Goal: Answer question/provide support

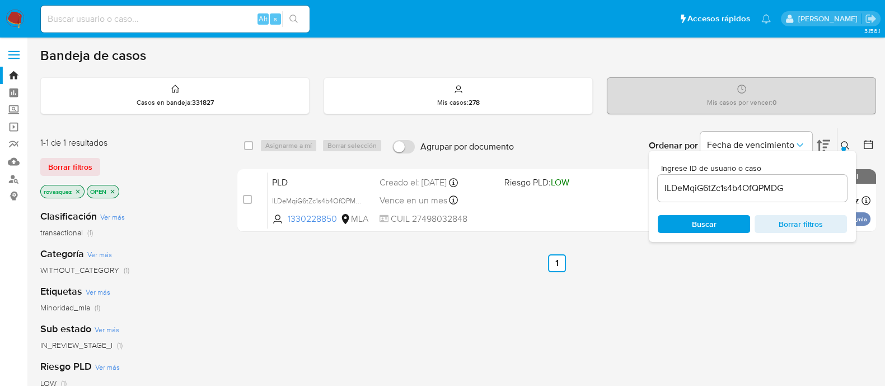
click at [694, 318] on div "select-all-cases-checkbox Asignarme a mí Borrar selección Agrupar por documento…" at bounding box center [556, 381] width 639 height 507
click at [560, 323] on div "select-all-cases-checkbox Asignarme a mí Borrar selección Agrupar por documento…" at bounding box center [556, 381] width 639 height 507
drag, startPoint x: 134, startPoint y: 358, endPoint x: 150, endPoint y: 363, distance: 15.9
click at [134, 358] on div "Clasificación Ver más transactional (1) Categoría Ver más WITHOUT_CATEGORY (1) …" at bounding box center [129, 391] width 179 height 381
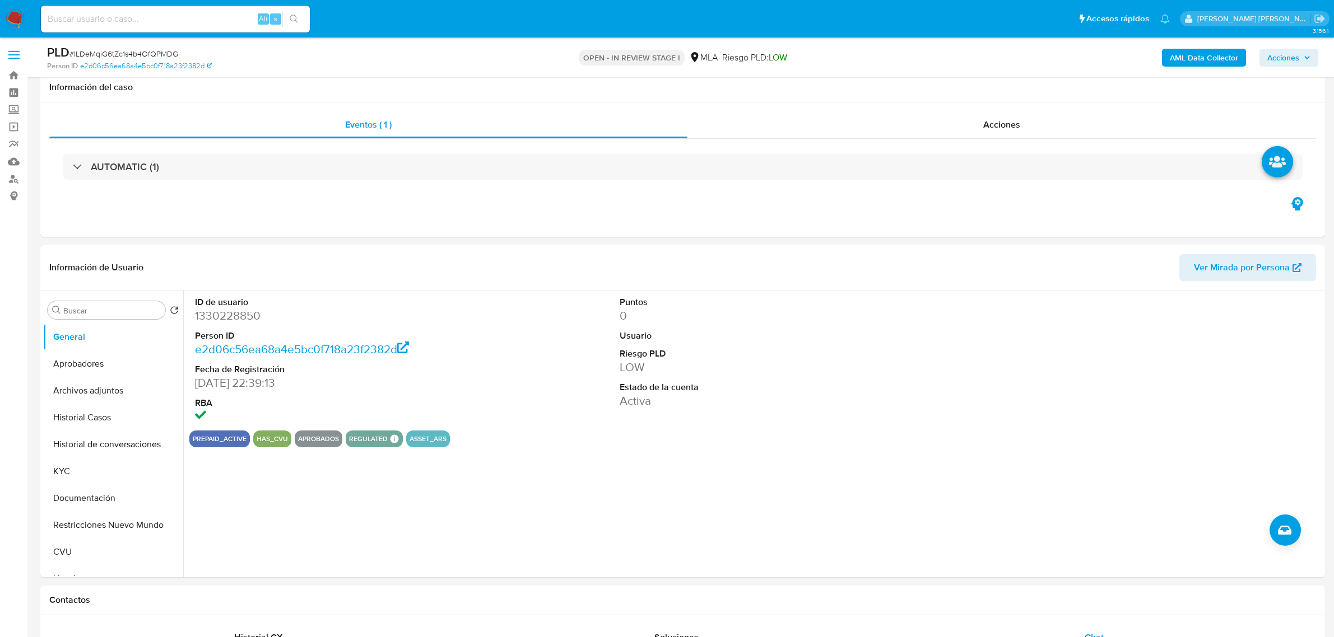
select select "10"
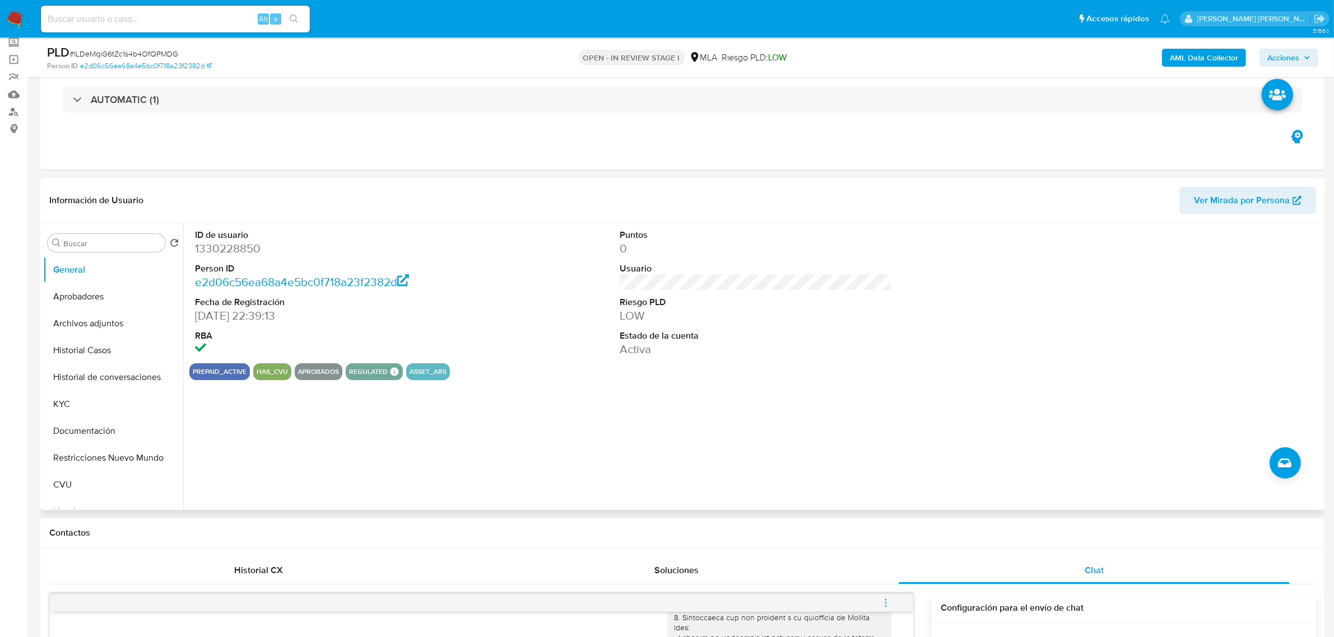
scroll to position [56, 0]
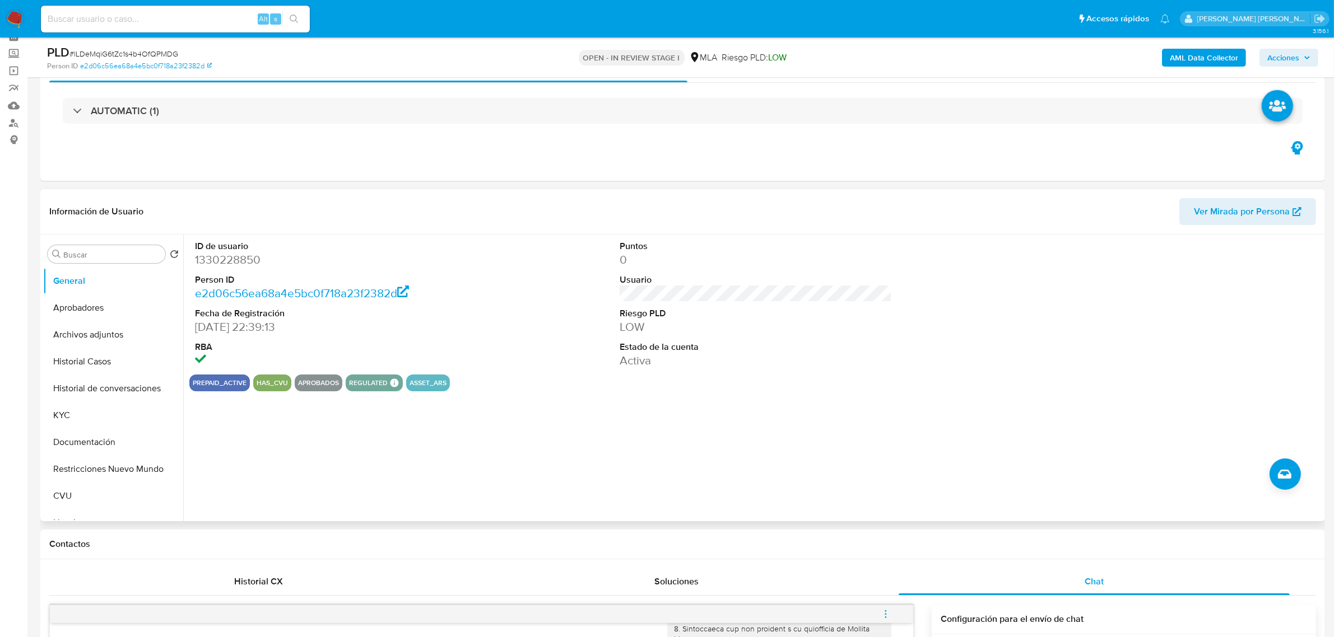
click at [234, 263] on dd "1330228850" at bounding box center [331, 260] width 272 height 16
copy dd "1330228850"
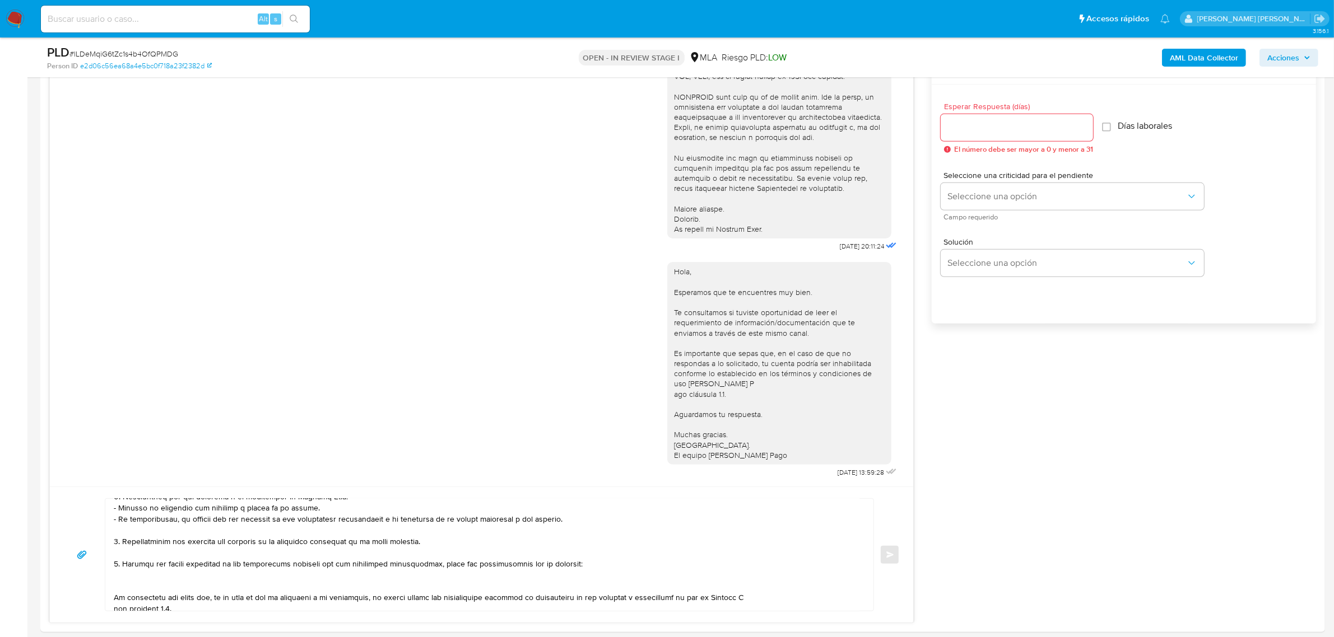
scroll to position [896, 0]
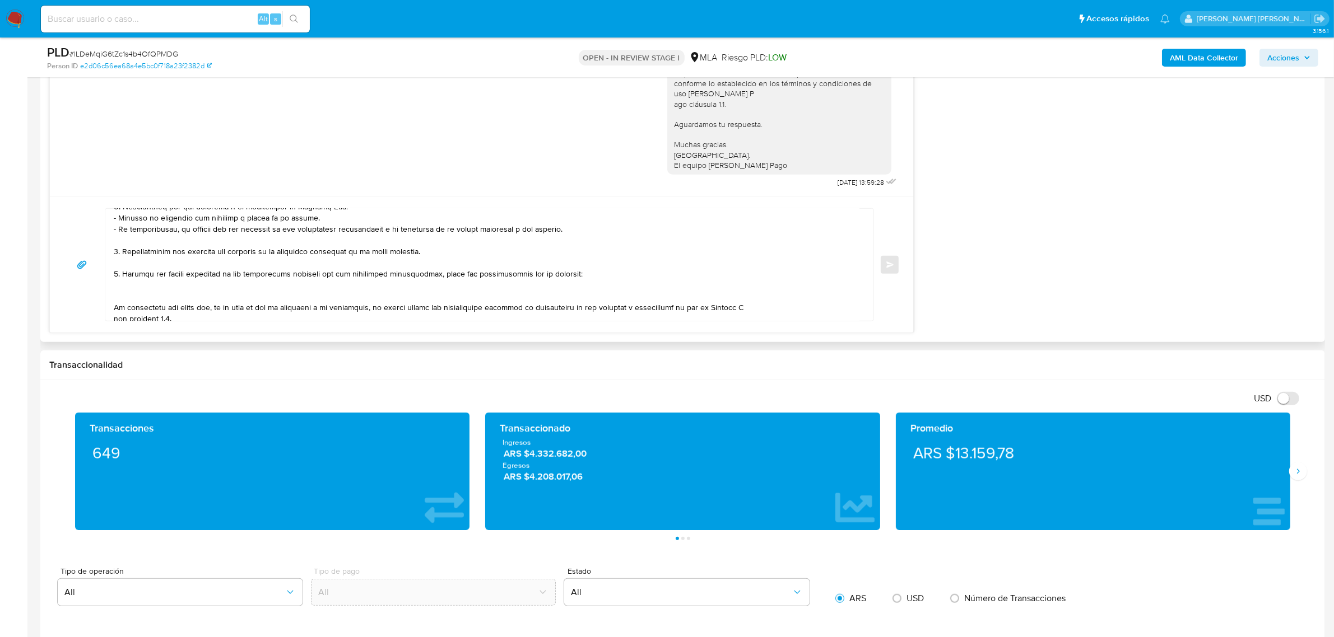
click at [156, 285] on textarea at bounding box center [486, 265] width 745 height 112
paste textarea "Diego Ariel Castaneda - CUIL 20421503053 (ACTIVIDAD: EMPLEADO DE MINISTERIO DE …"
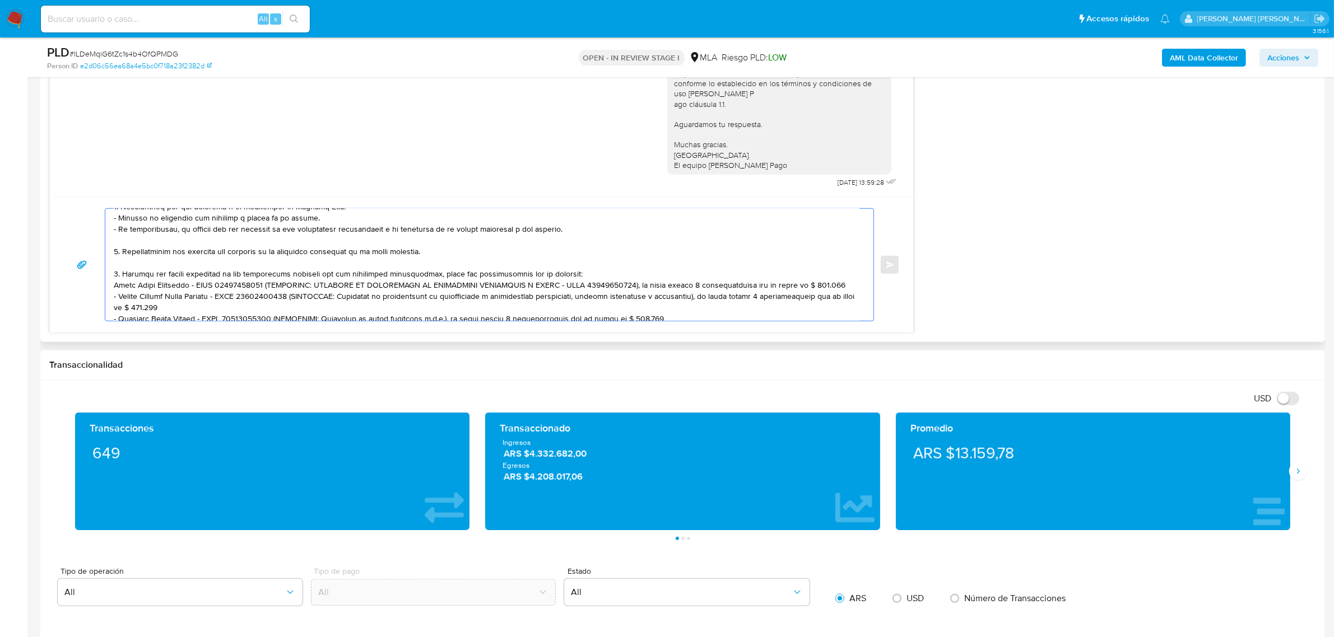
scroll to position [138, 0]
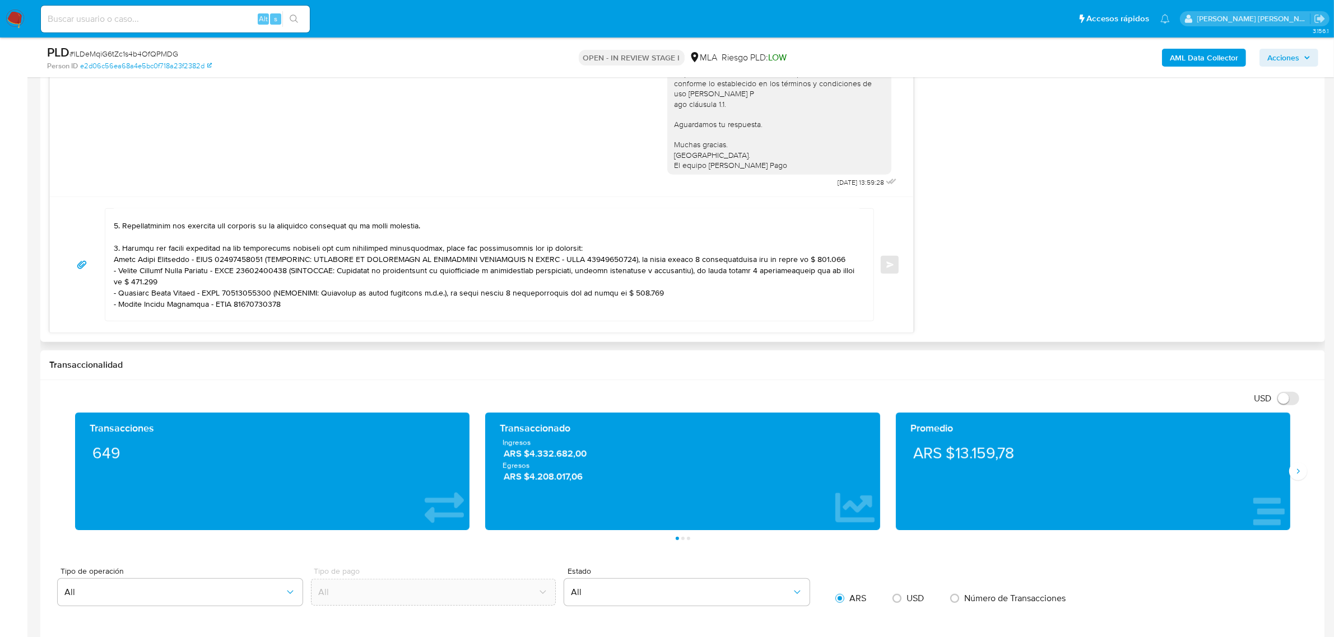
click at [110, 257] on div at bounding box center [486, 265] width 762 height 112
click at [122, 258] on textarea at bounding box center [486, 265] width 745 height 112
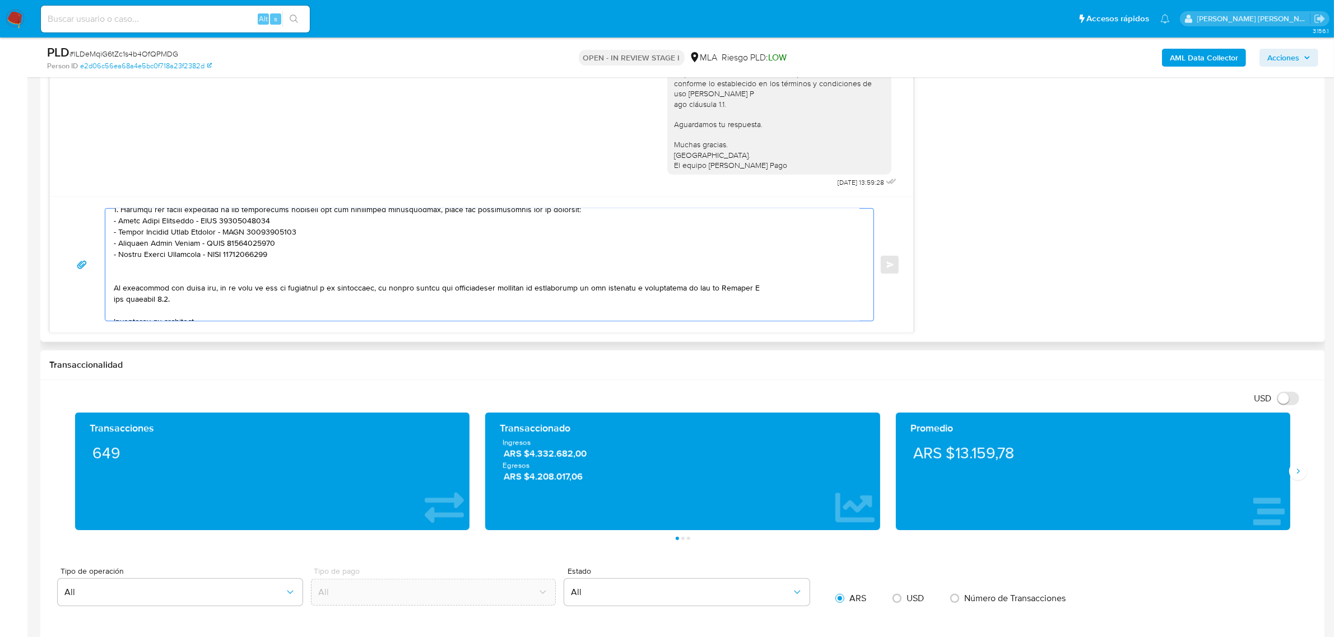
scroll to position [208, 0]
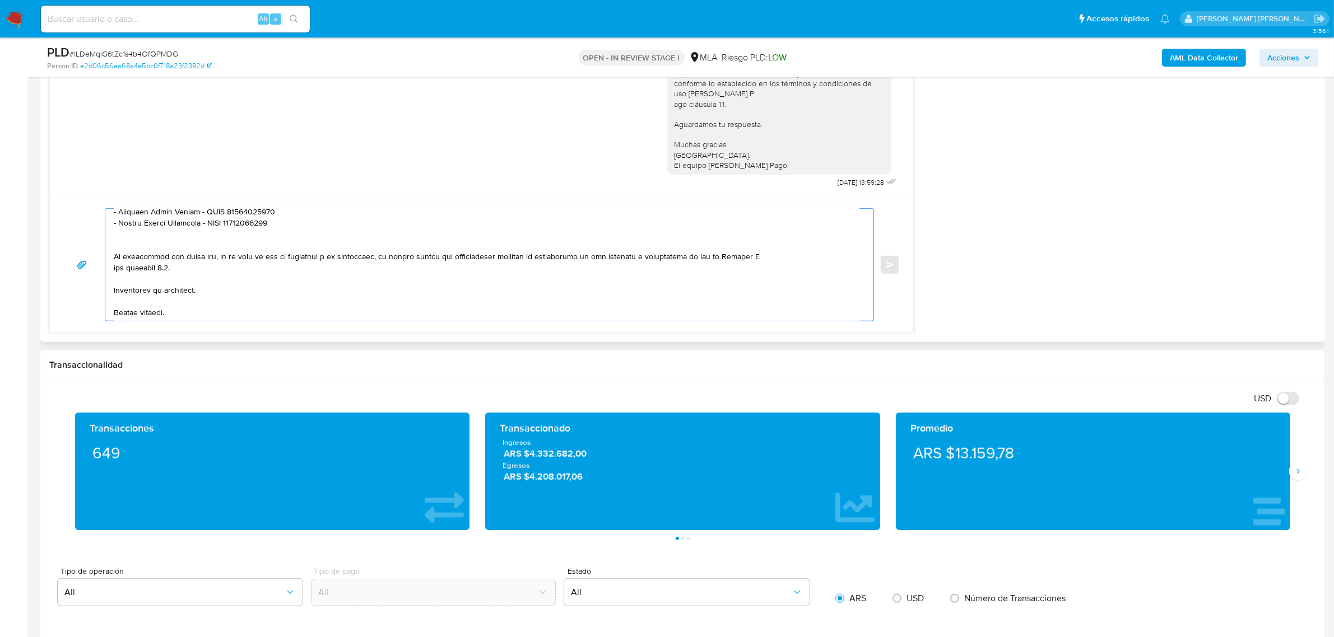
click at [192, 244] on textarea at bounding box center [486, 265] width 745 height 112
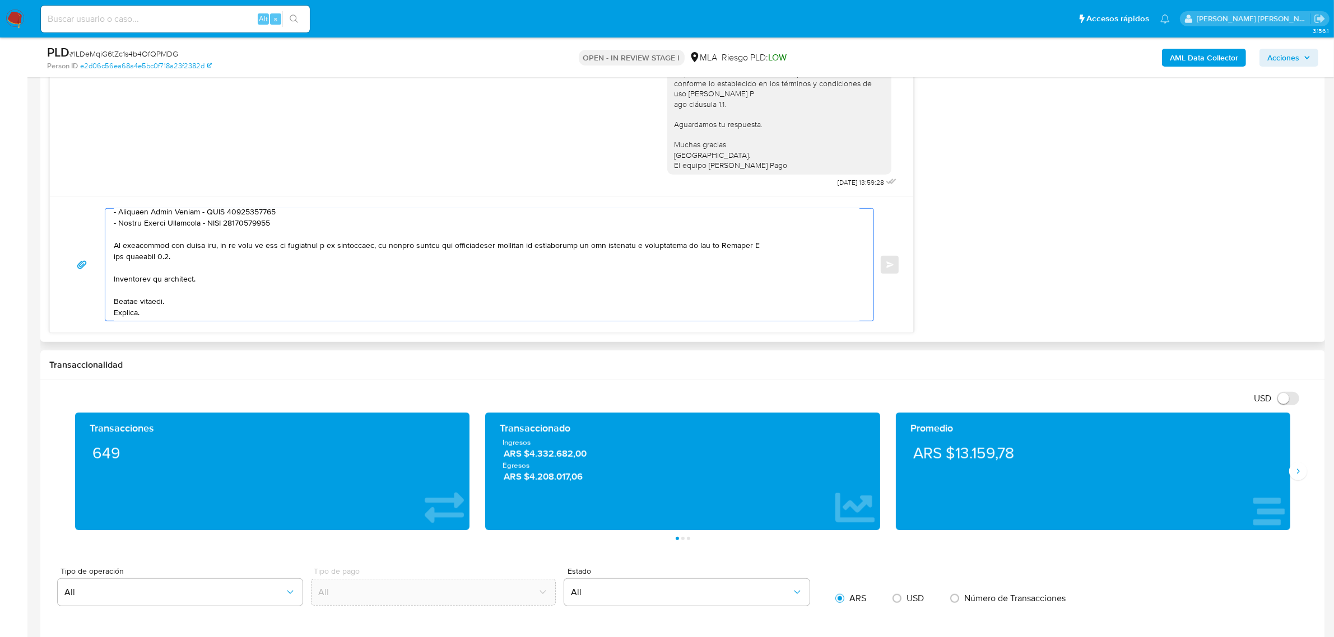
click at [763, 243] on textarea at bounding box center [486, 265] width 745 height 112
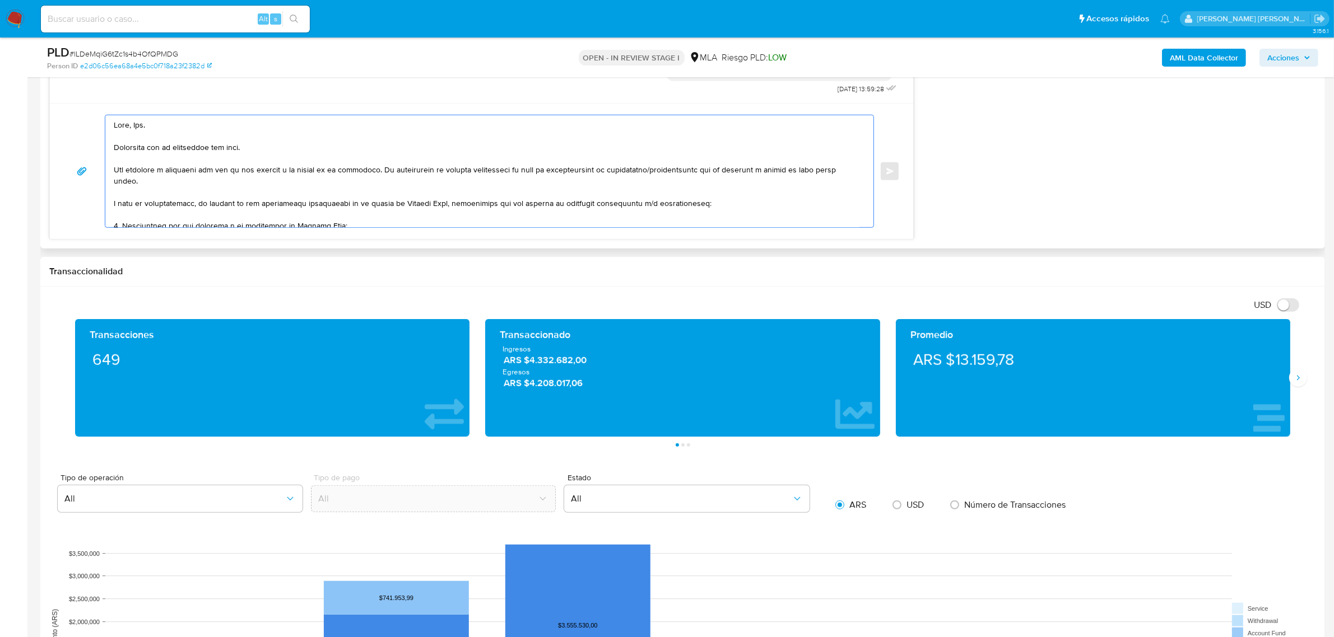
scroll to position [966, 0]
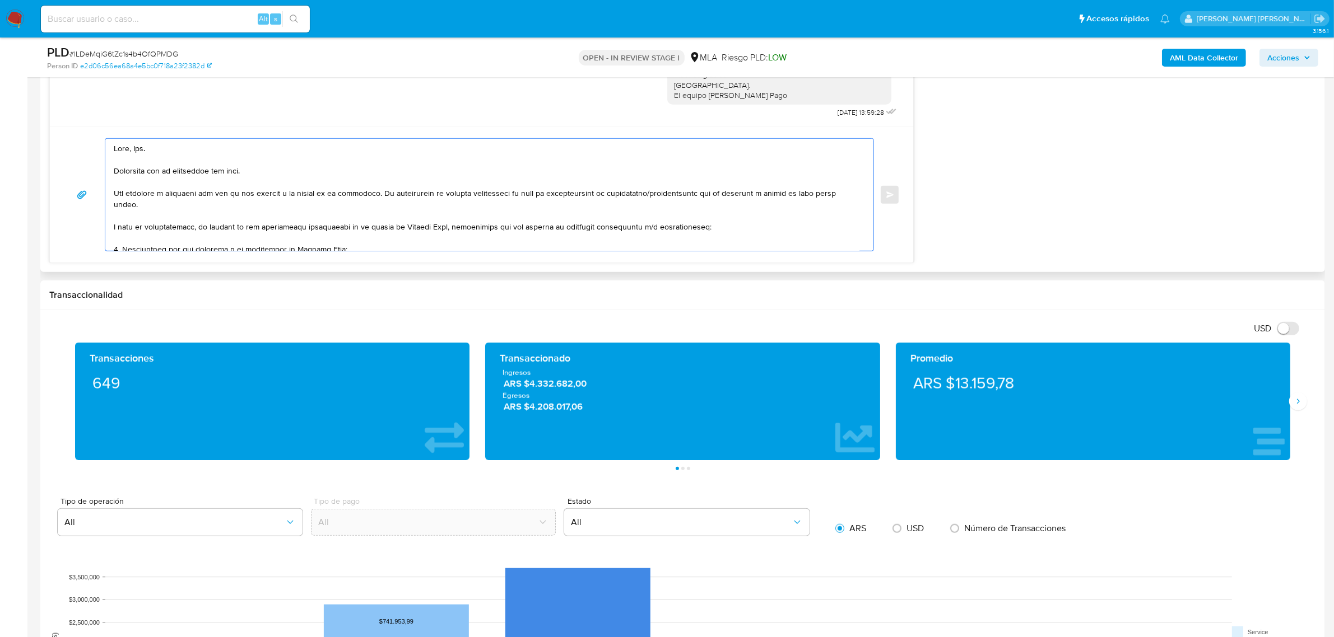
drag, startPoint x: 230, startPoint y: 175, endPoint x: 110, endPoint y: 149, distance: 122.0
click at [110, 149] on div at bounding box center [486, 195] width 762 height 112
type textarea "Hola, Zoe. Esperamos que te encuentres muy bien. Nos volvemos a contactar con v…"
click at [273, 132] on div "Enviar" at bounding box center [481, 195] width 863 height 136
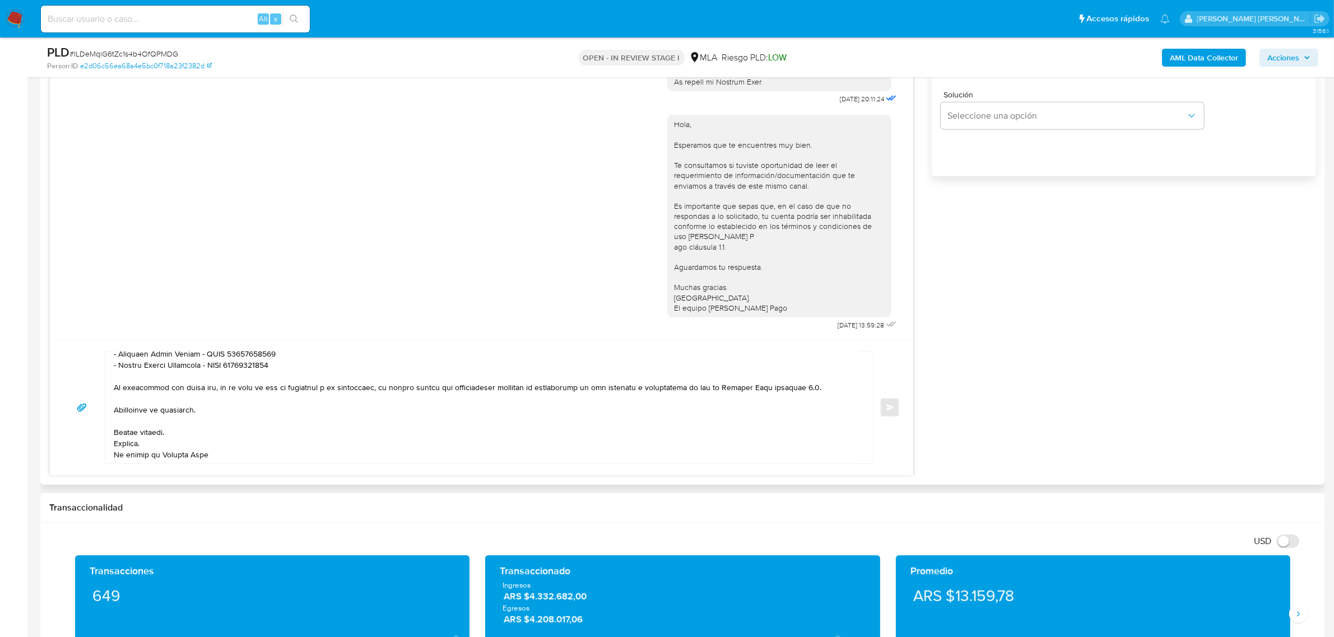
scroll to position [616, 0]
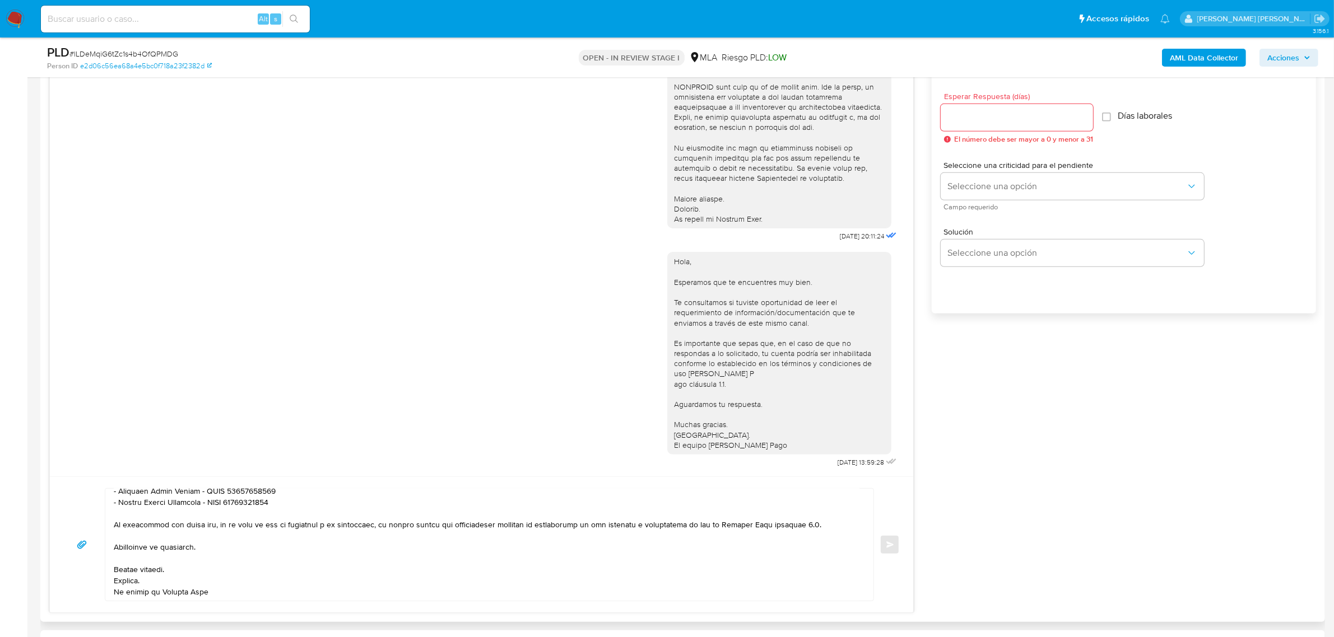
click at [980, 128] on div at bounding box center [1016, 117] width 152 height 27
click at [979, 118] on input "Esperar Respuesta (días)" at bounding box center [1016, 117] width 152 height 15
type input "1"
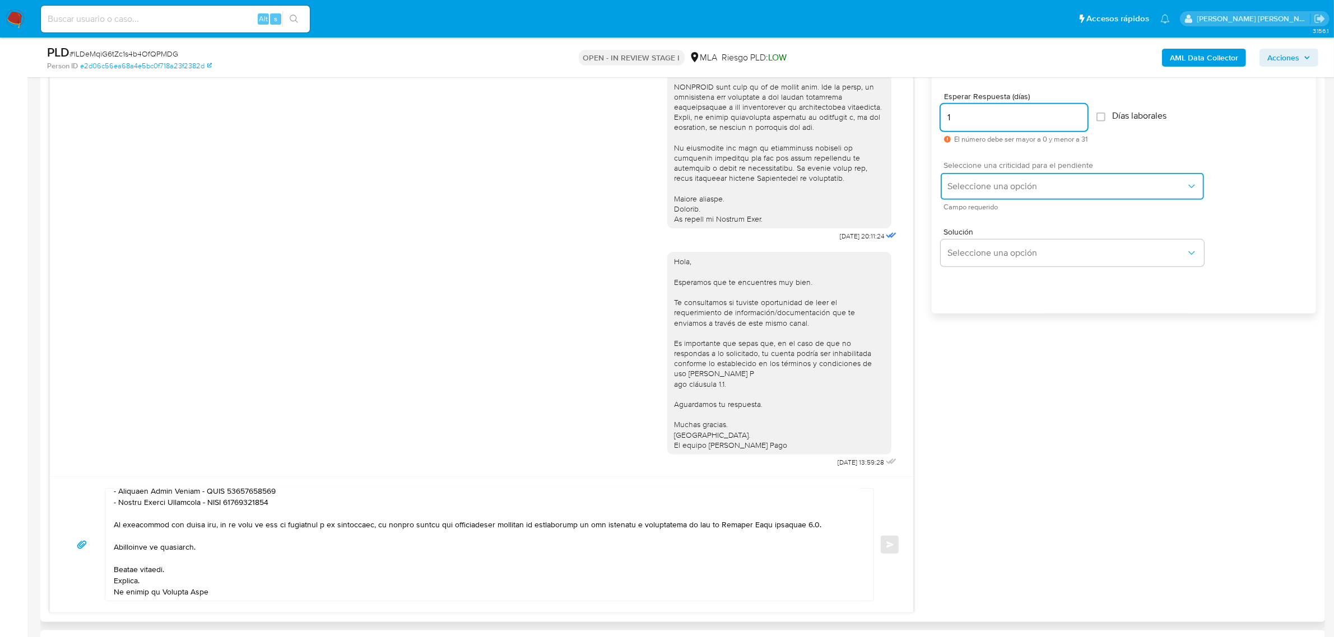
click at [989, 188] on span "Seleccione una opción" at bounding box center [1066, 186] width 239 height 11
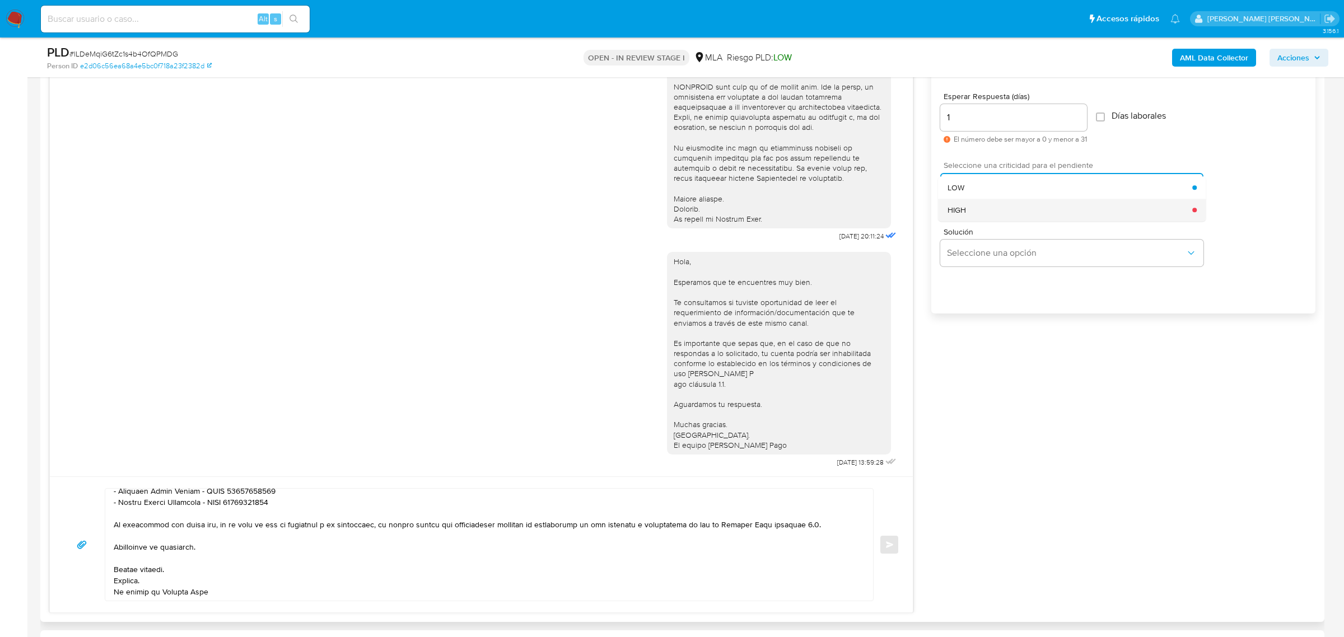
click at [1004, 214] on div "HIGH" at bounding box center [1070, 210] width 245 height 22
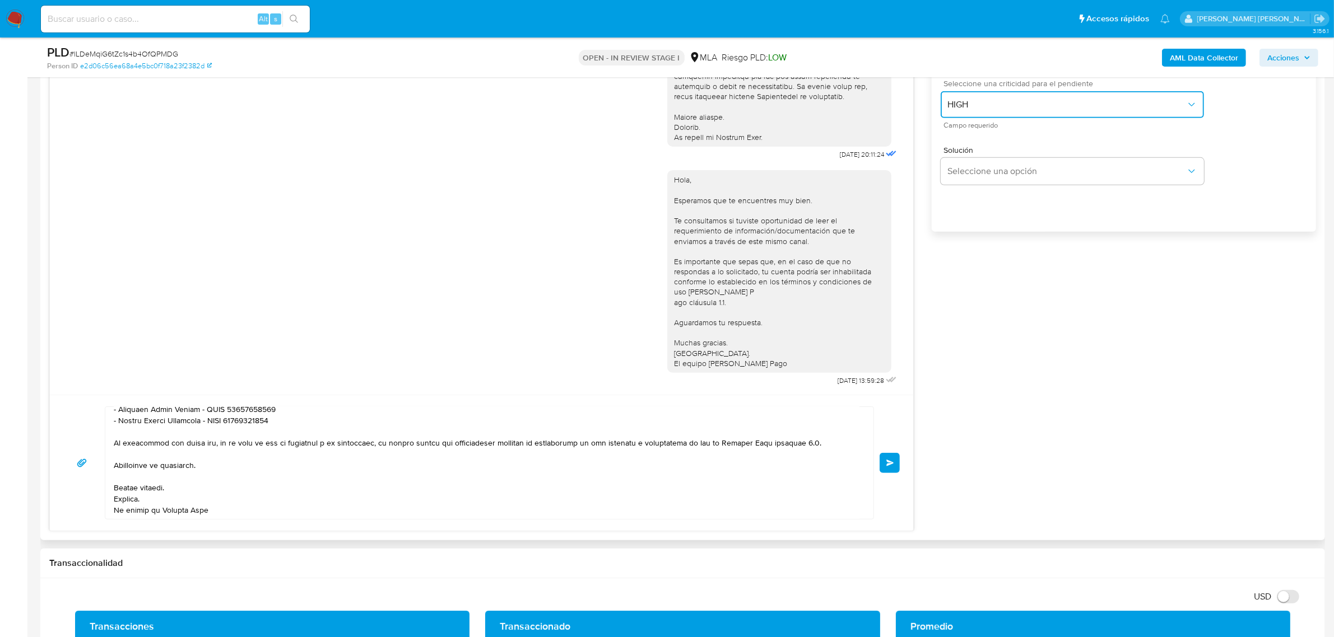
scroll to position [896, 0]
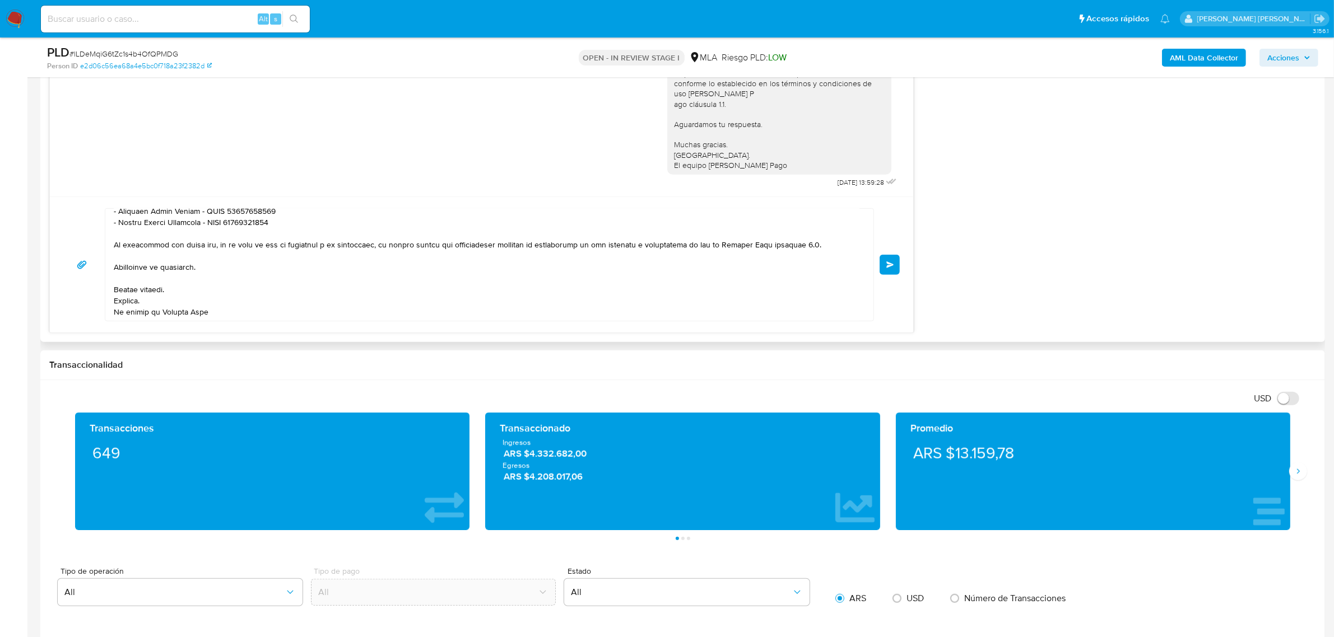
click at [892, 272] on button "Enviar" at bounding box center [889, 265] width 20 height 20
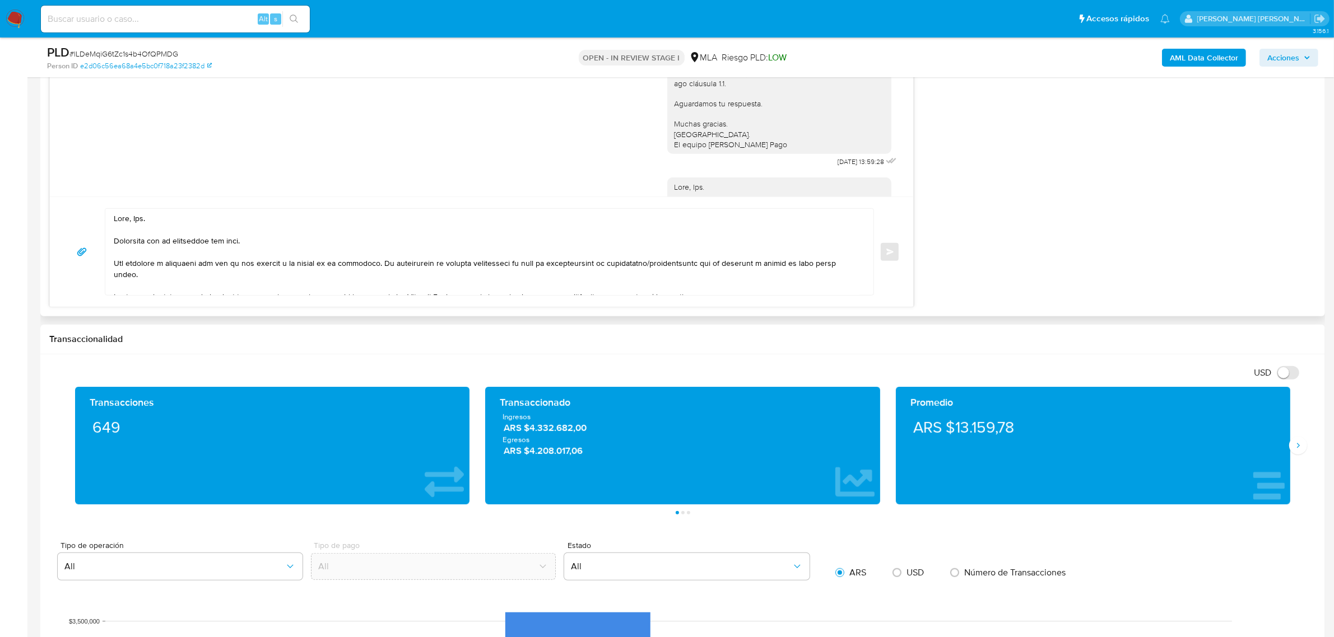
scroll to position [797, 0]
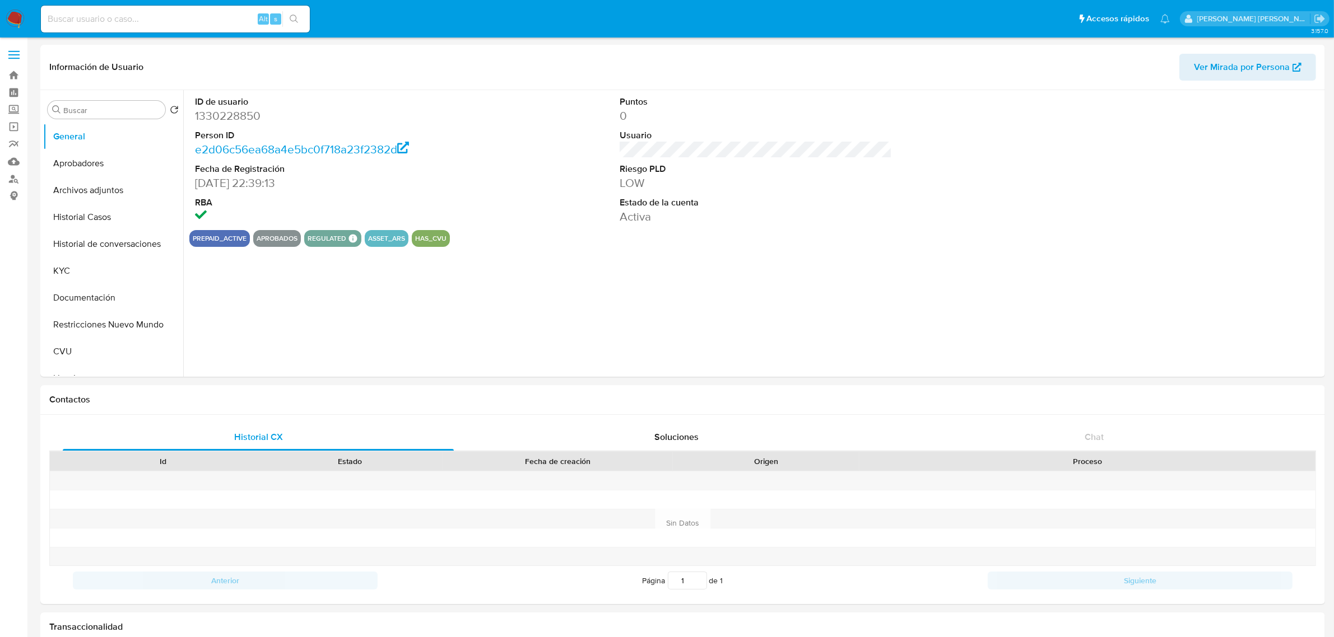
select select "10"
click at [81, 276] on button "KYC" at bounding box center [108, 271] width 131 height 27
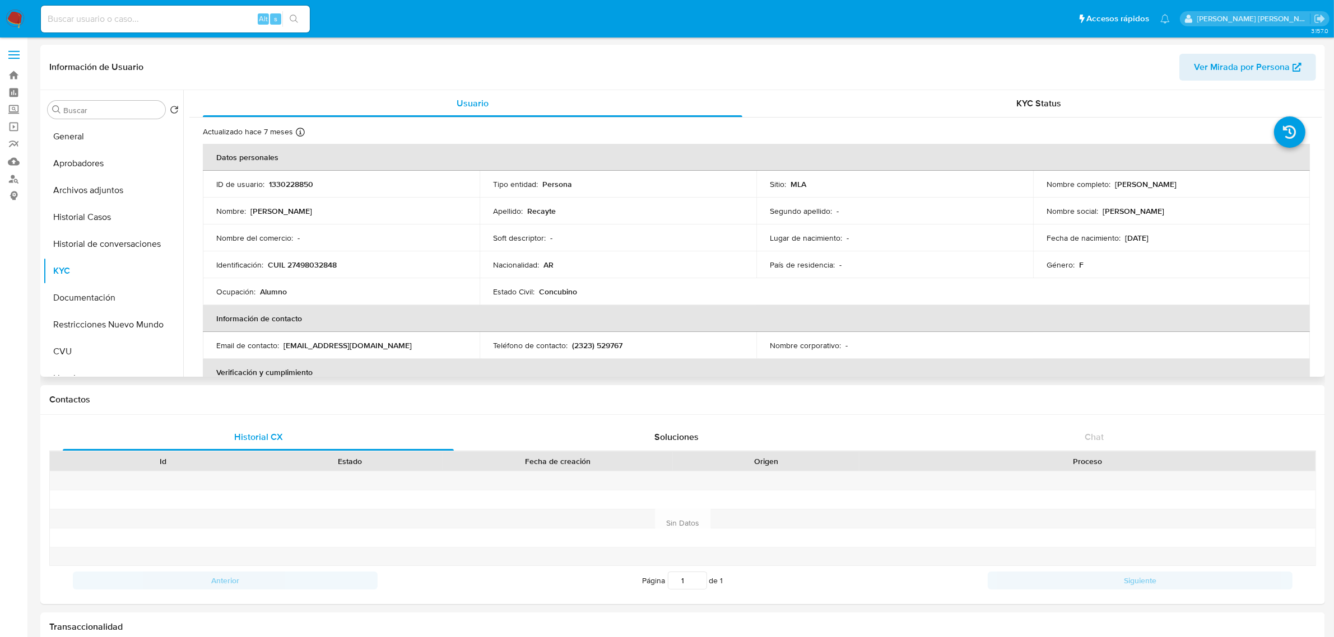
click at [665, 236] on div "Soft descriptor : -" at bounding box center [618, 238] width 250 height 10
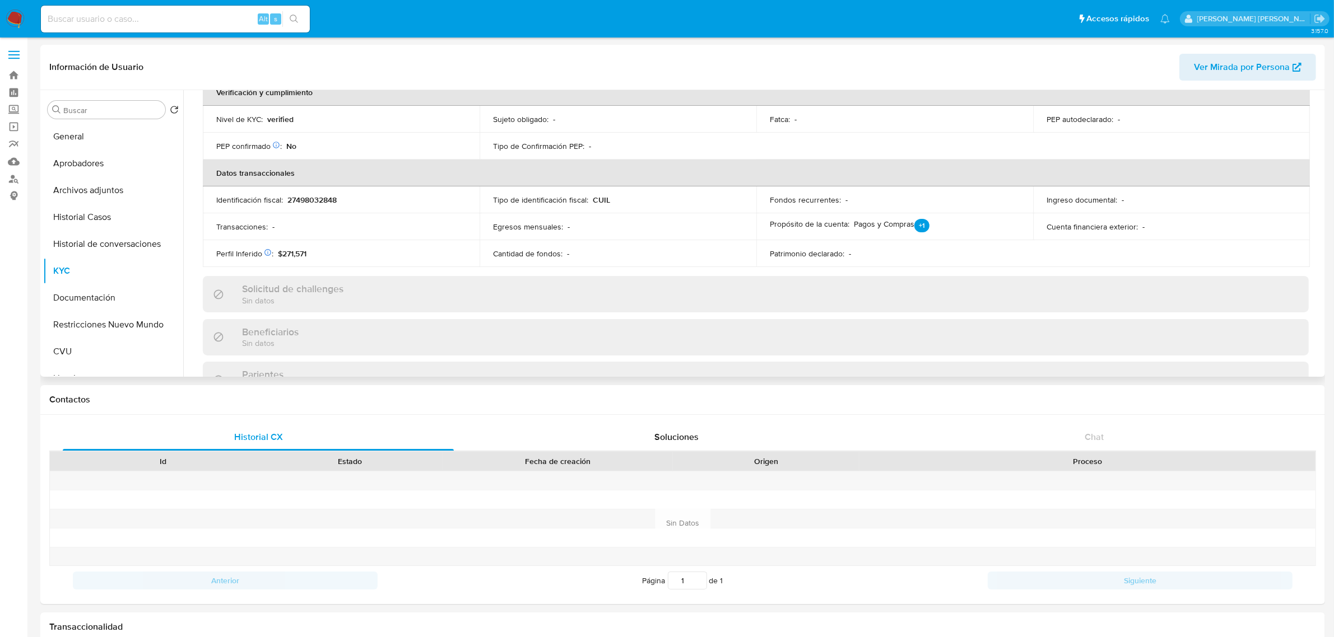
scroll to position [580, 0]
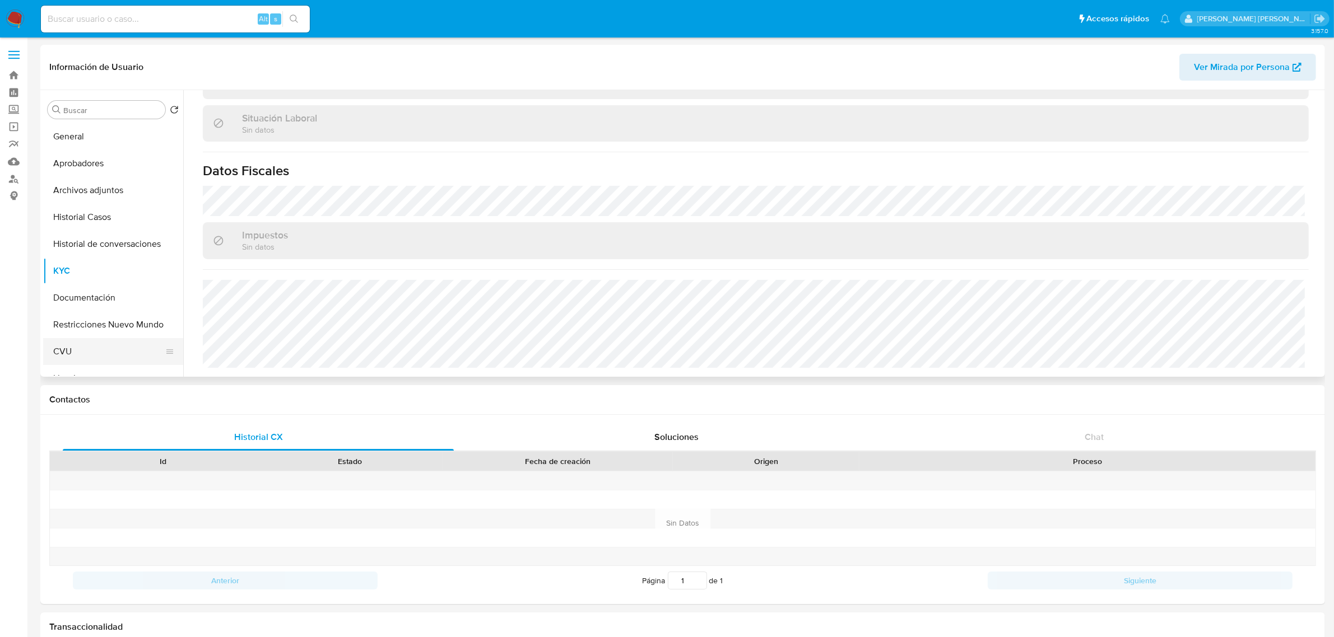
click at [91, 342] on button "CVU" at bounding box center [108, 351] width 131 height 27
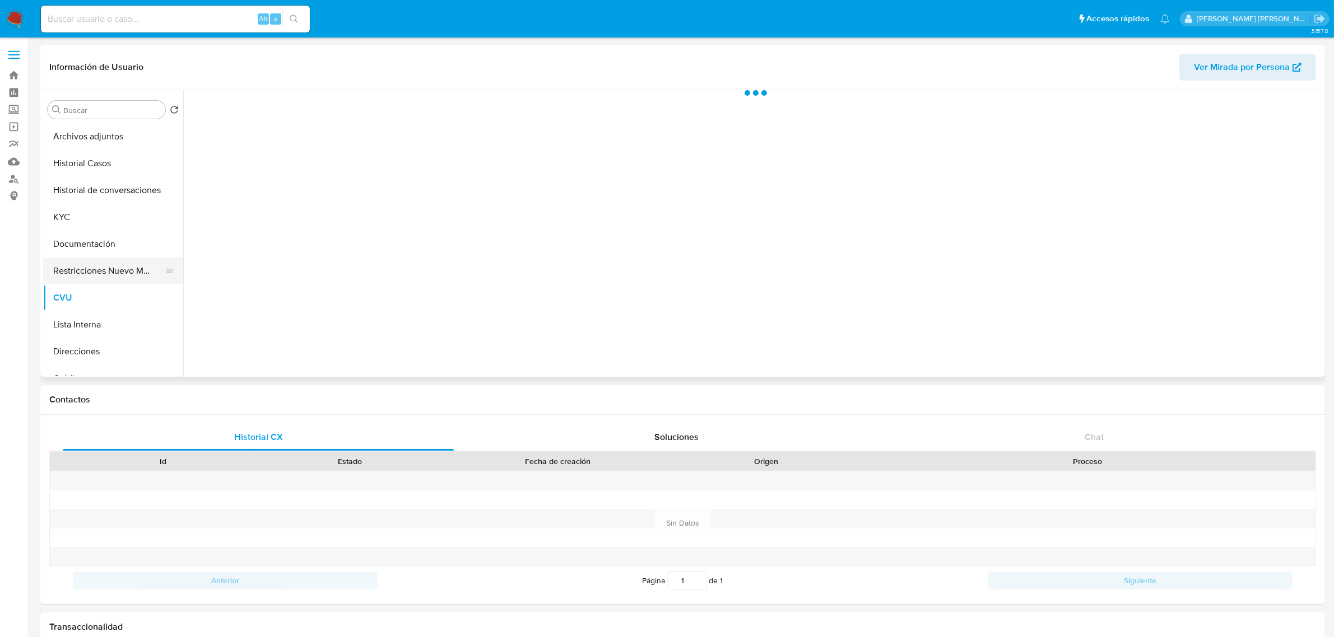
scroll to position [70, 0]
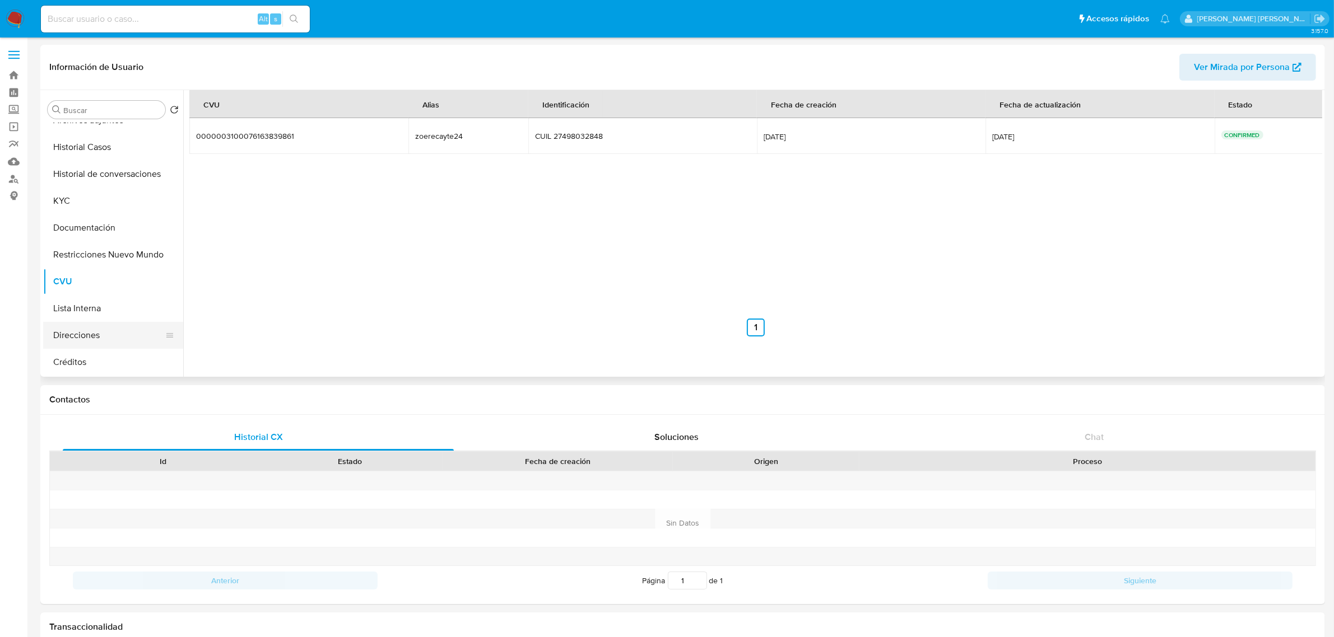
click at [86, 337] on button "Direcciones" at bounding box center [108, 335] width 131 height 27
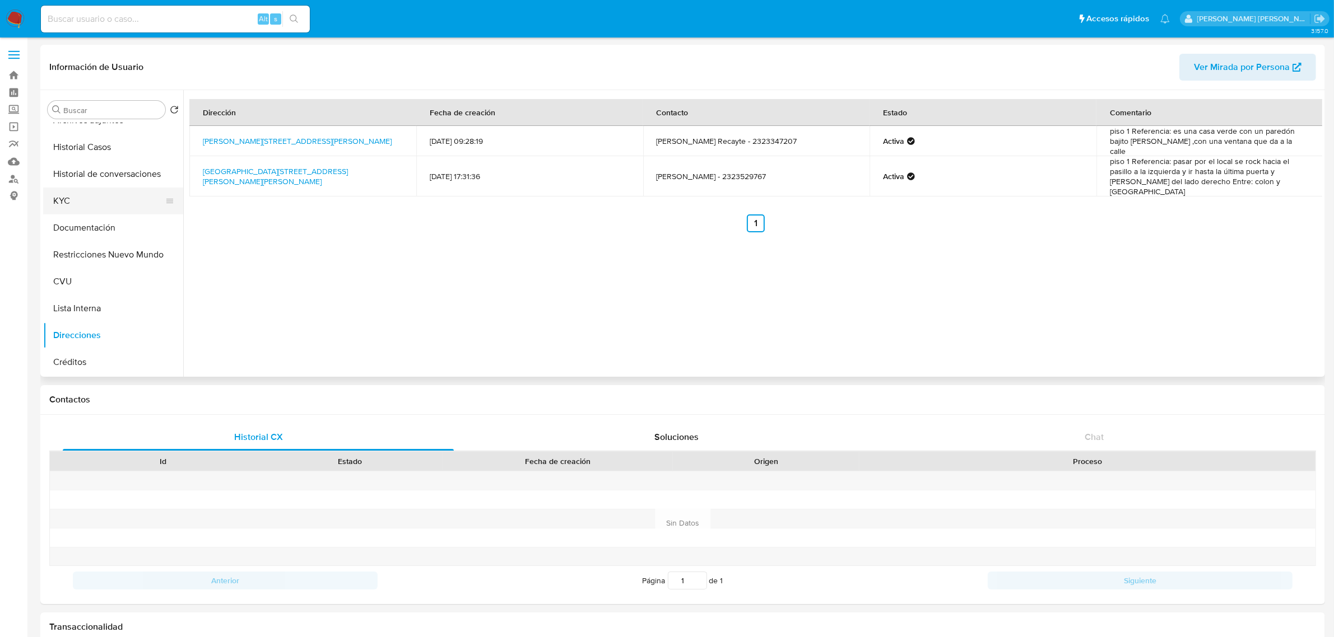
scroll to position [0, 0]
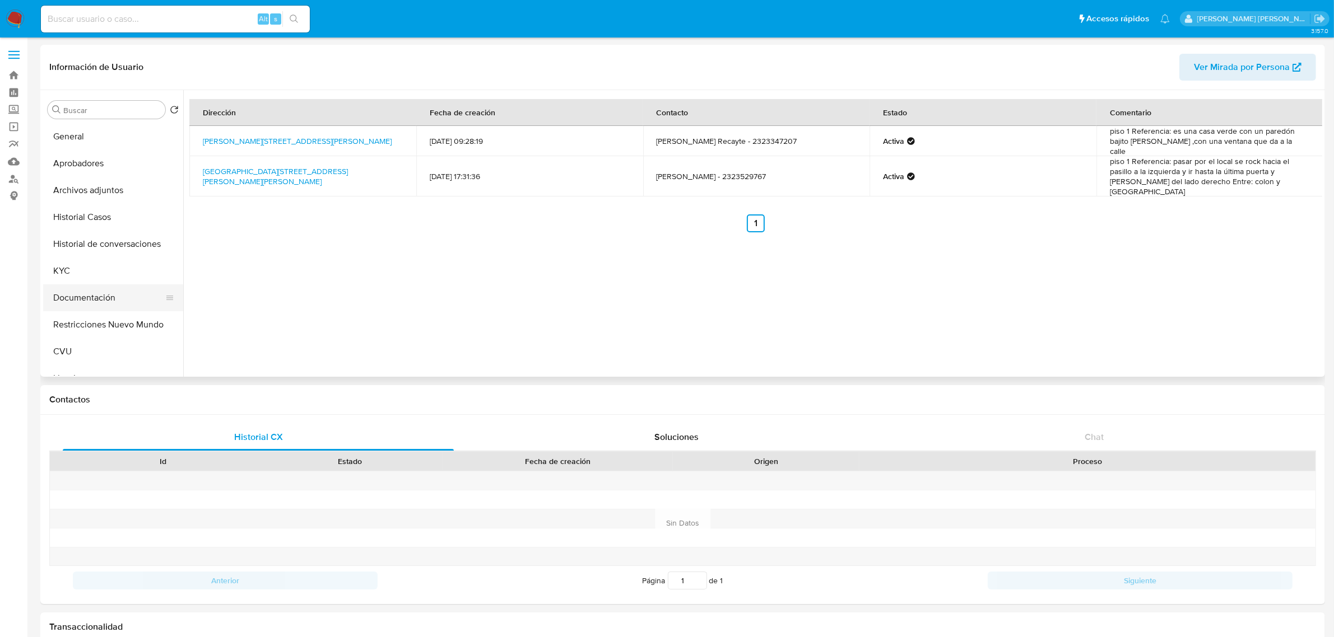
click at [115, 296] on button "Documentación" at bounding box center [108, 298] width 131 height 27
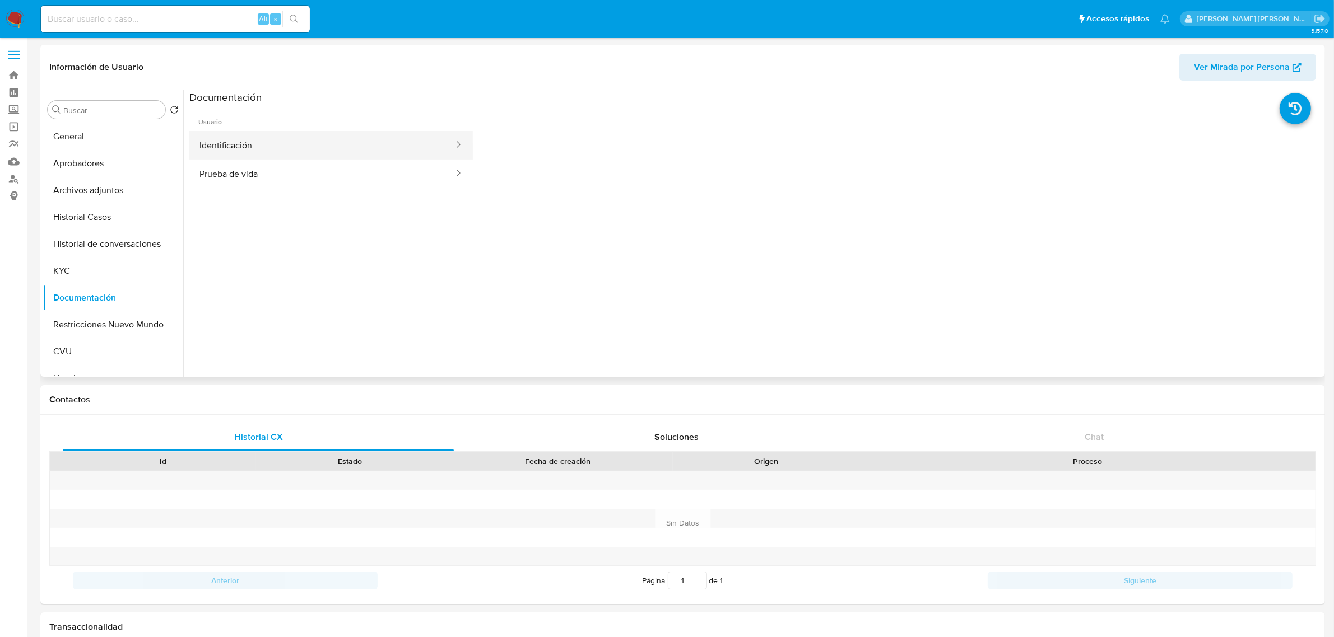
click at [337, 148] on button "Identificación" at bounding box center [321, 145] width 265 height 29
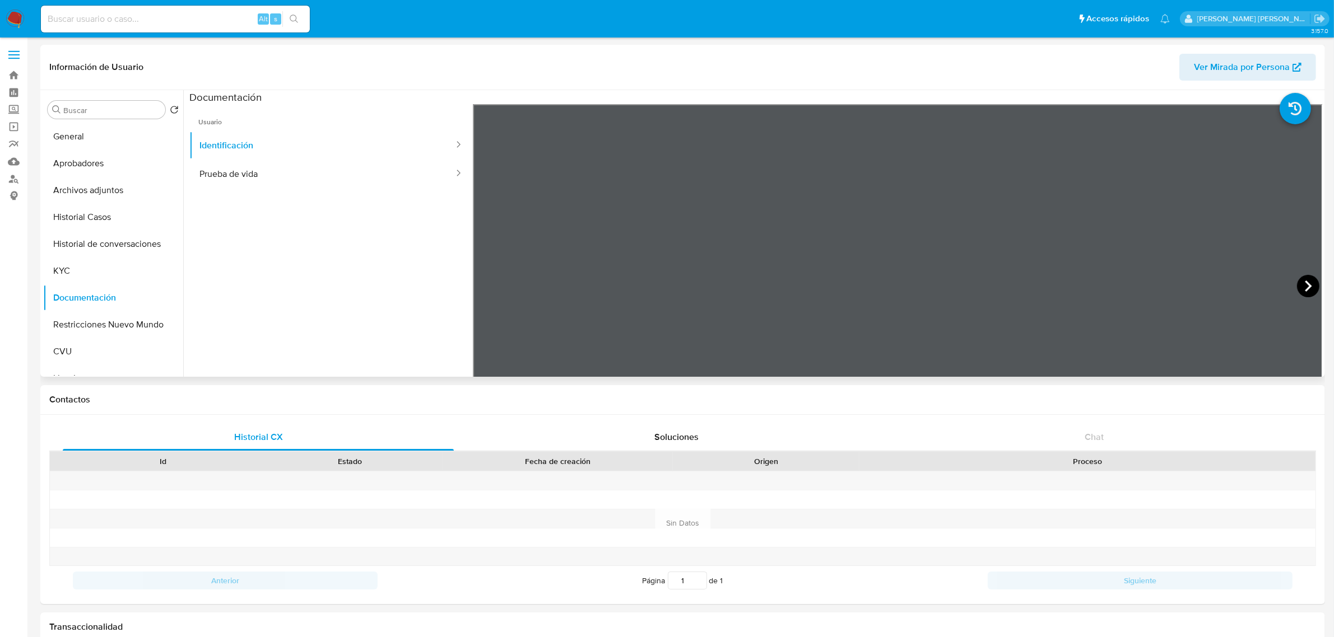
click at [1304, 281] on icon at bounding box center [1308, 286] width 22 height 22
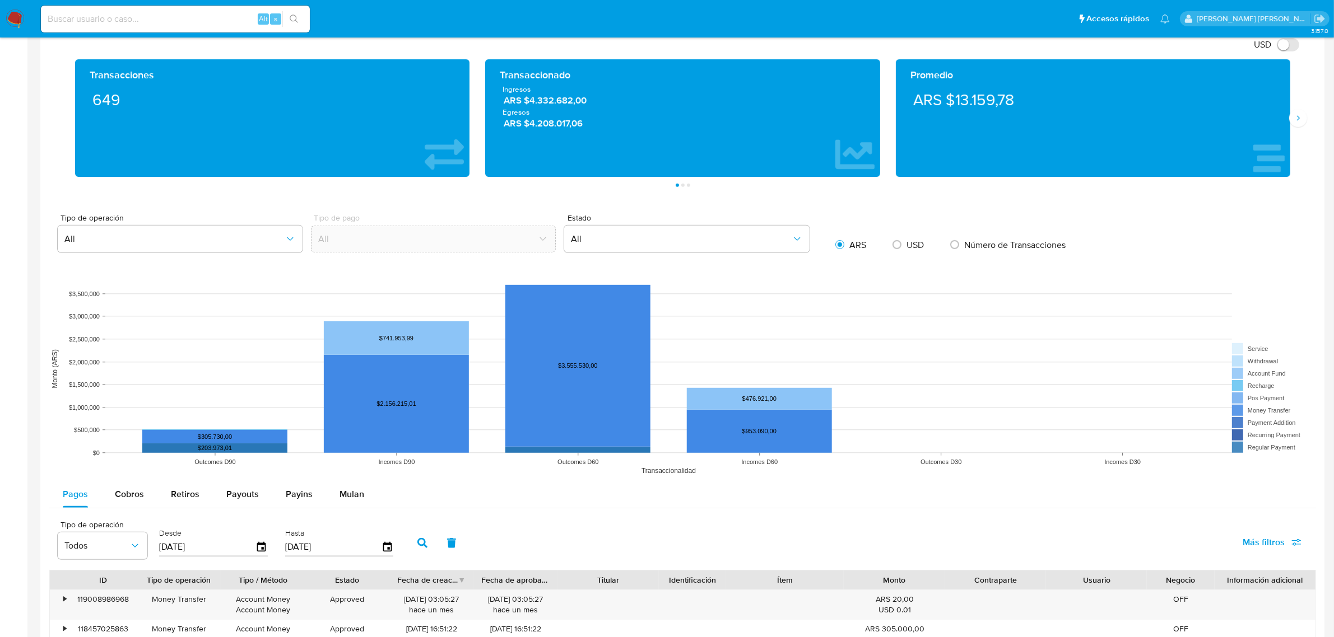
scroll to position [630, 0]
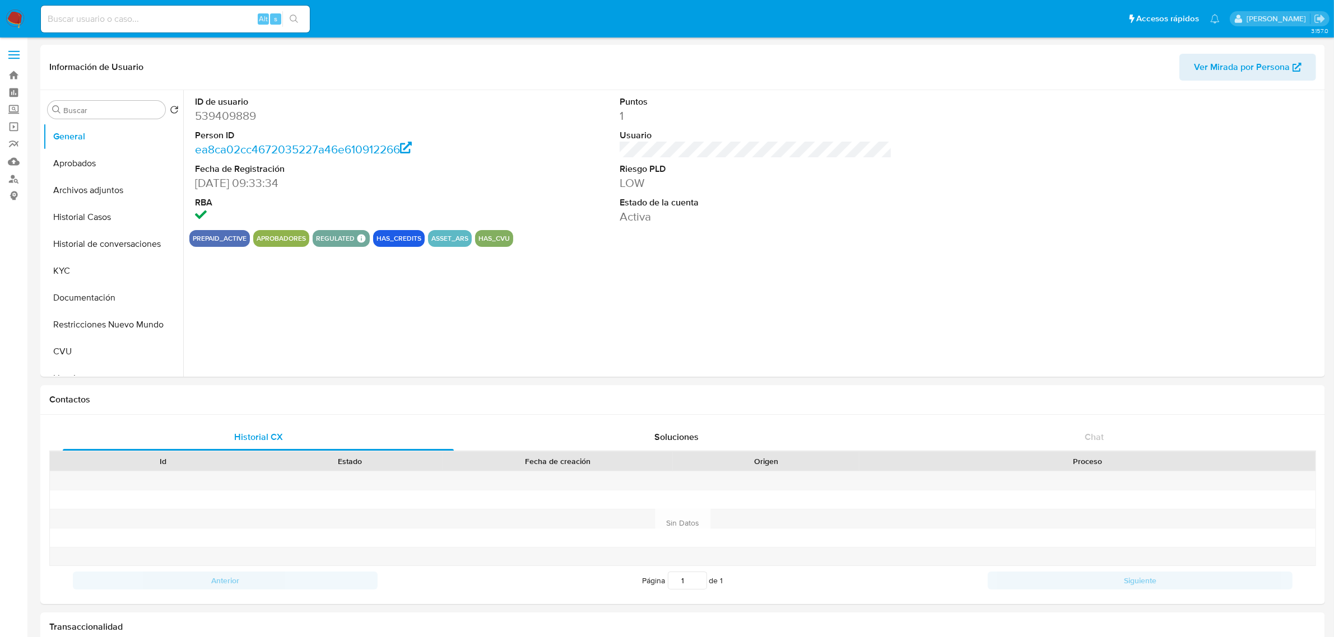
select select "10"
click at [85, 275] on button "KYC" at bounding box center [108, 271] width 131 height 27
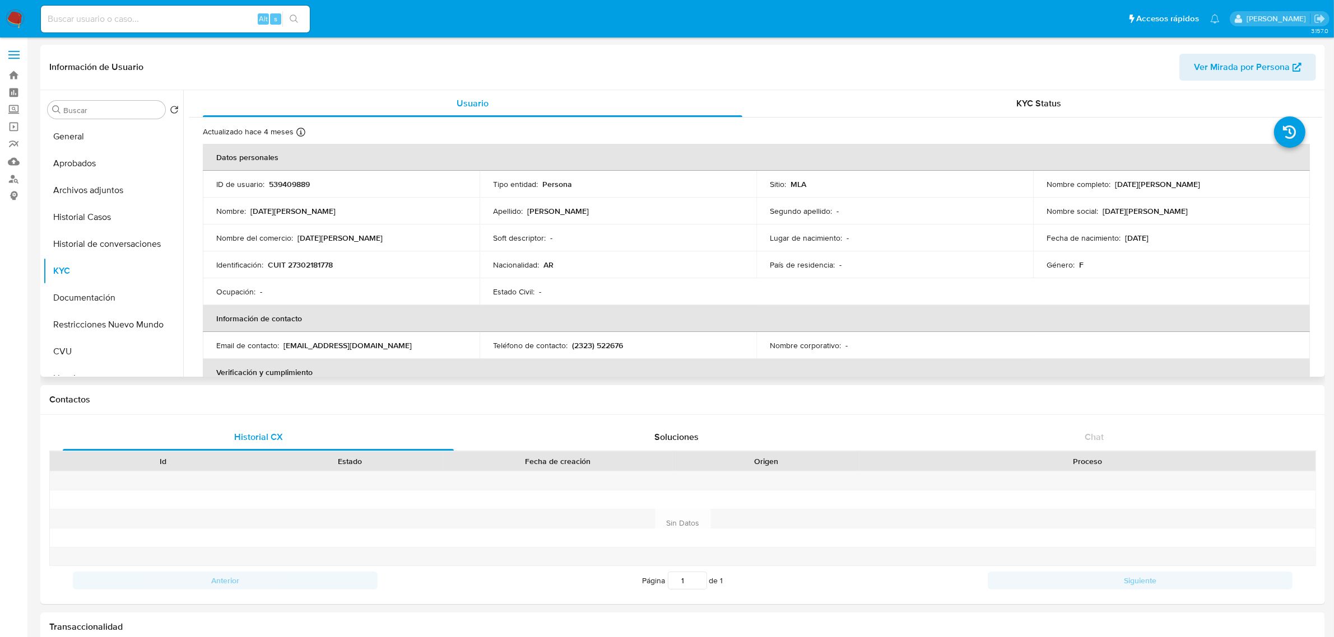
drag, startPoint x: 1113, startPoint y: 184, endPoint x: 1185, endPoint y: 183, distance: 71.7
click at [1185, 183] on p "Lucia Antonella Gioia" at bounding box center [1157, 184] width 85 height 10
drag, startPoint x: 1111, startPoint y: 184, endPoint x: 1181, endPoint y: 191, distance: 70.4
click at [1188, 188] on div "Nombre completo : Lucia Antonella Gioia" at bounding box center [1171, 184] width 250 height 10
copy p "Lucia Antonella Gioia"
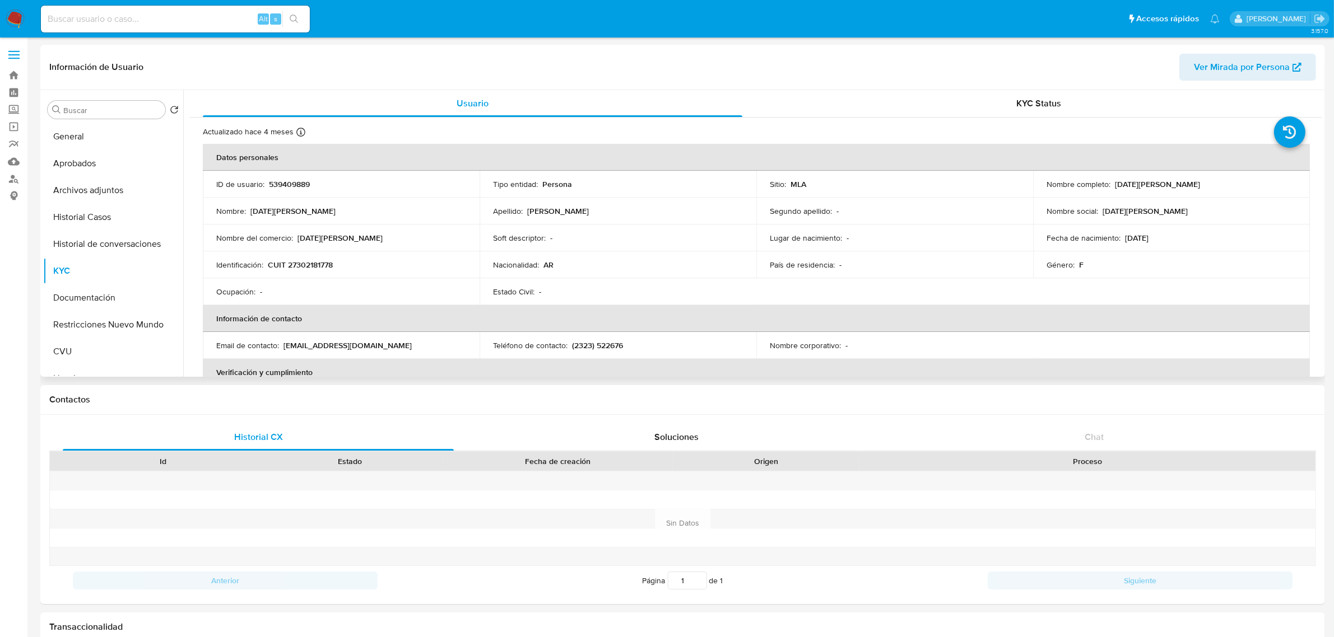
click at [301, 268] on p "CUIT 27302181778" at bounding box center [300, 265] width 65 height 10
copy p "27302181778"
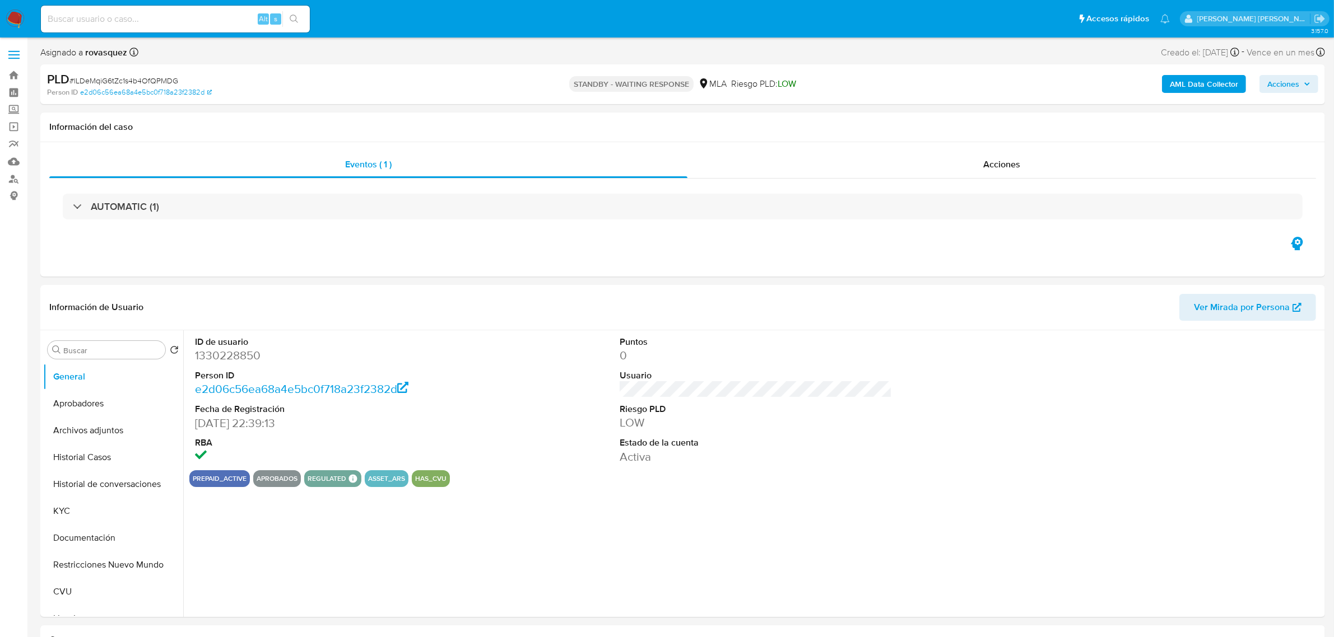
select select "10"
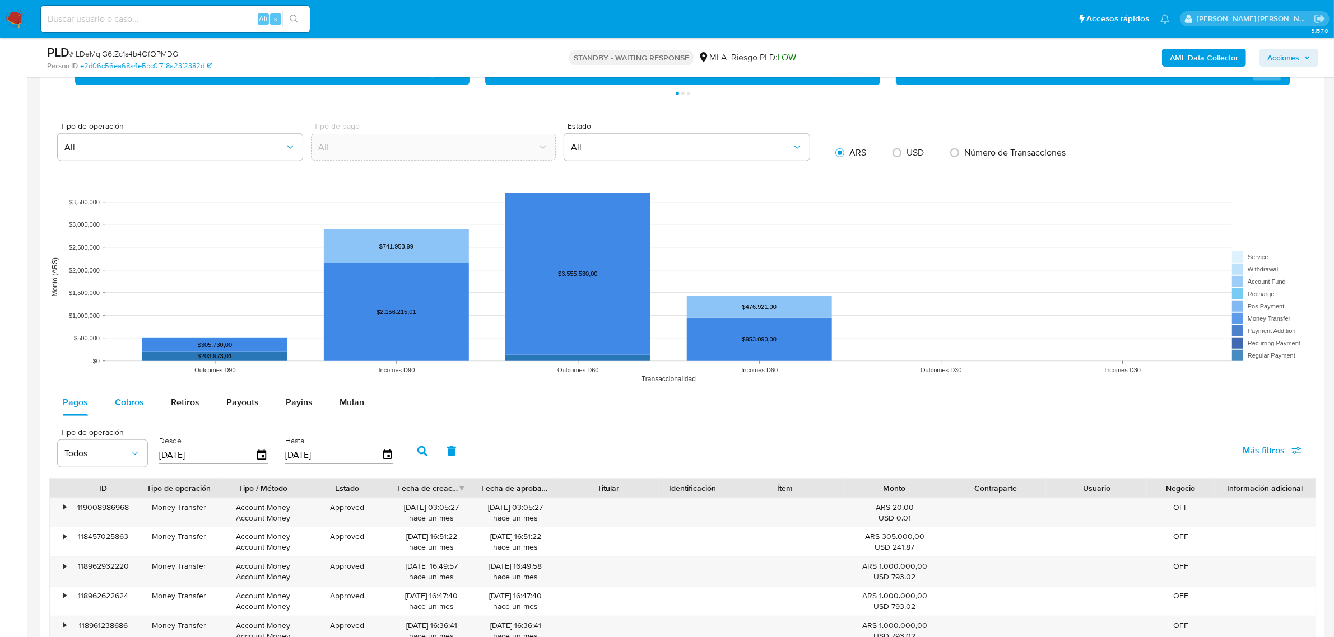
scroll to position [910, 0]
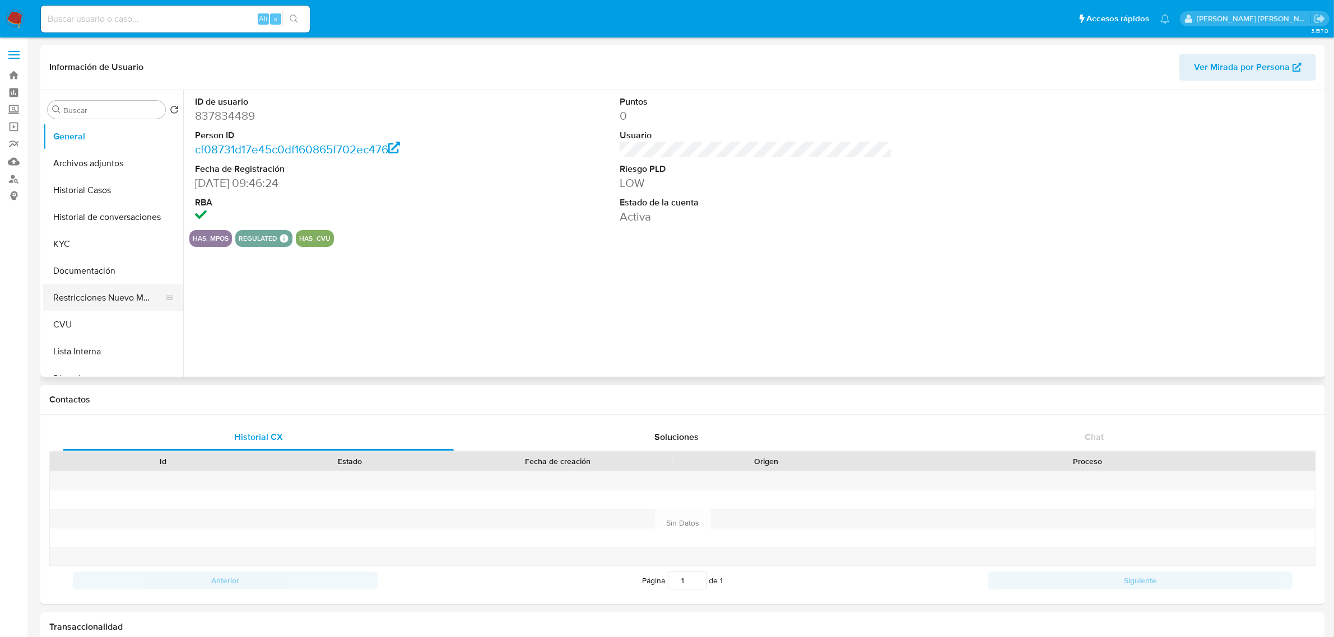
select select "10"
click at [109, 197] on button "Historial Casos" at bounding box center [108, 190] width 131 height 27
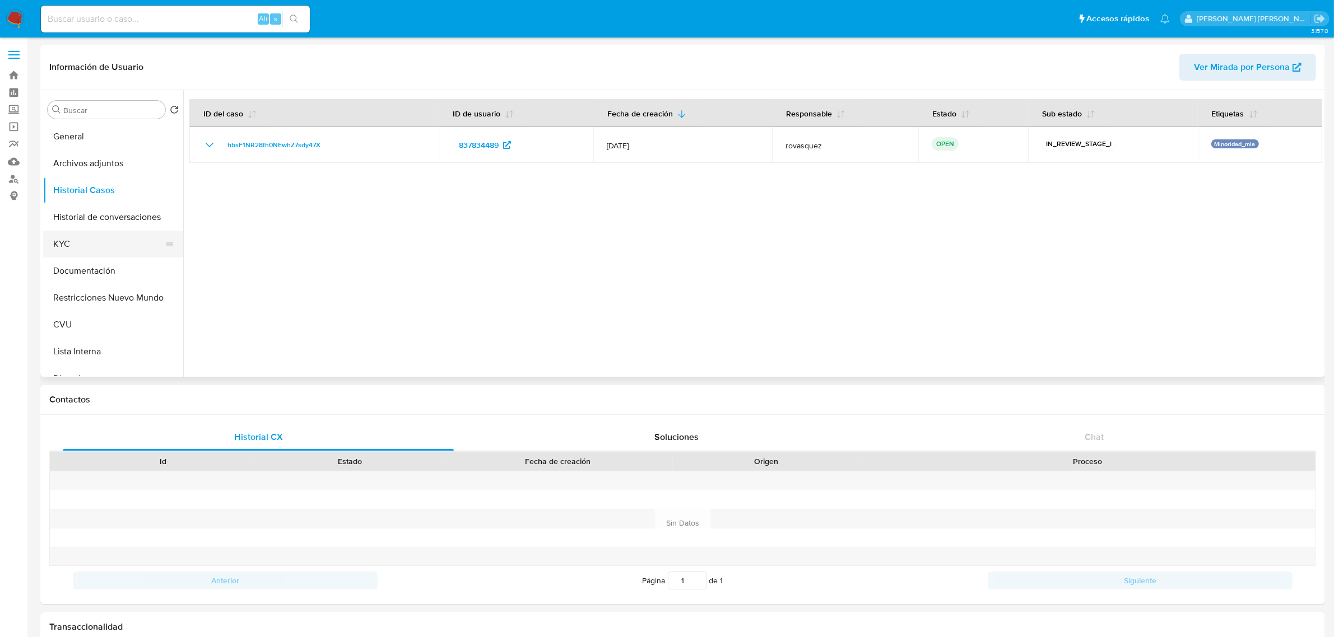
click at [97, 244] on button "KYC" at bounding box center [108, 244] width 131 height 27
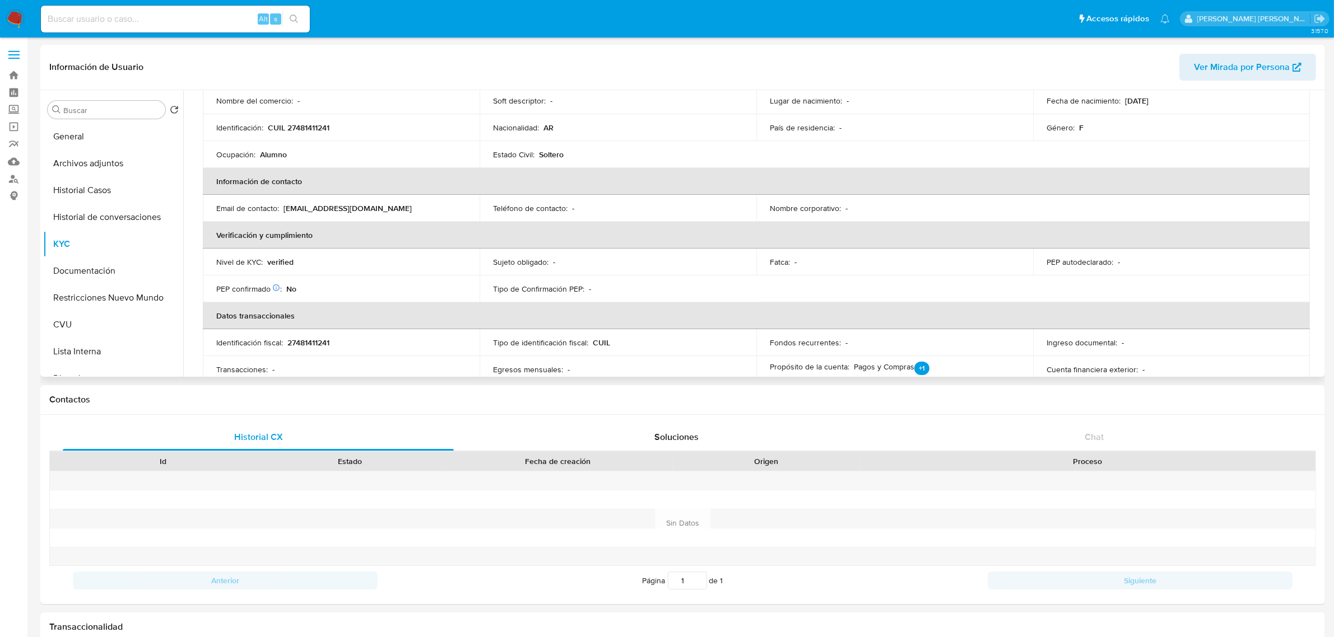
scroll to position [140, 0]
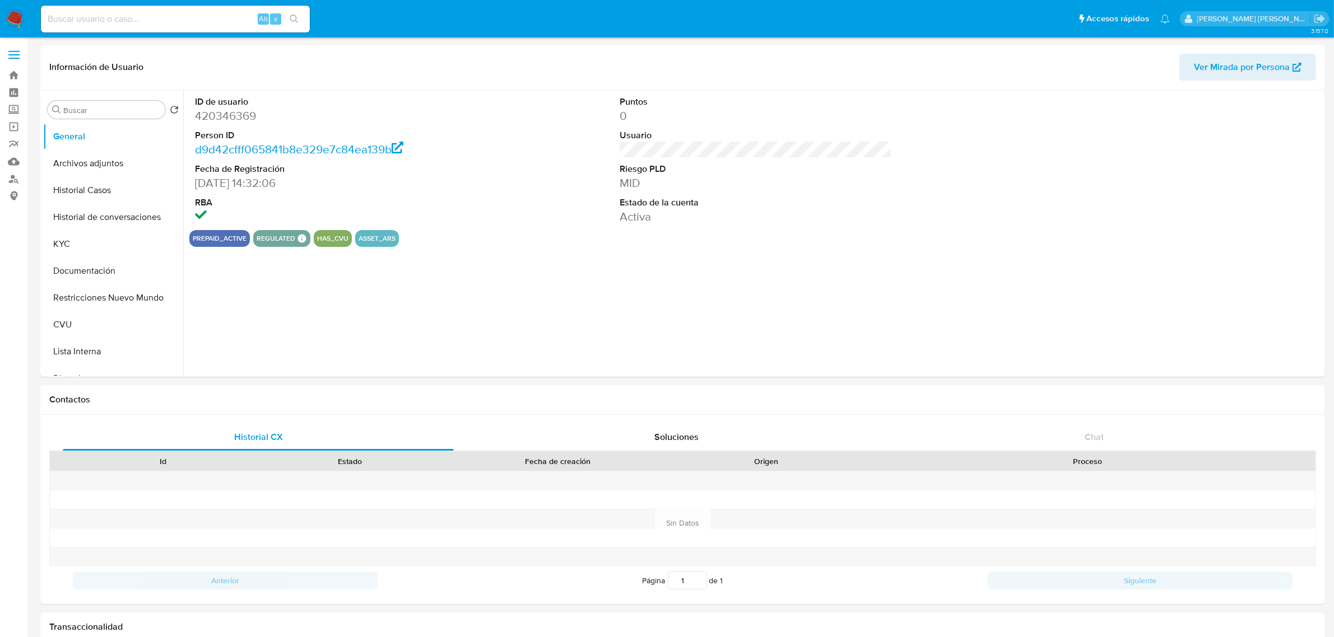
select select "10"
click at [78, 199] on button "Historial Casos" at bounding box center [108, 190] width 131 height 27
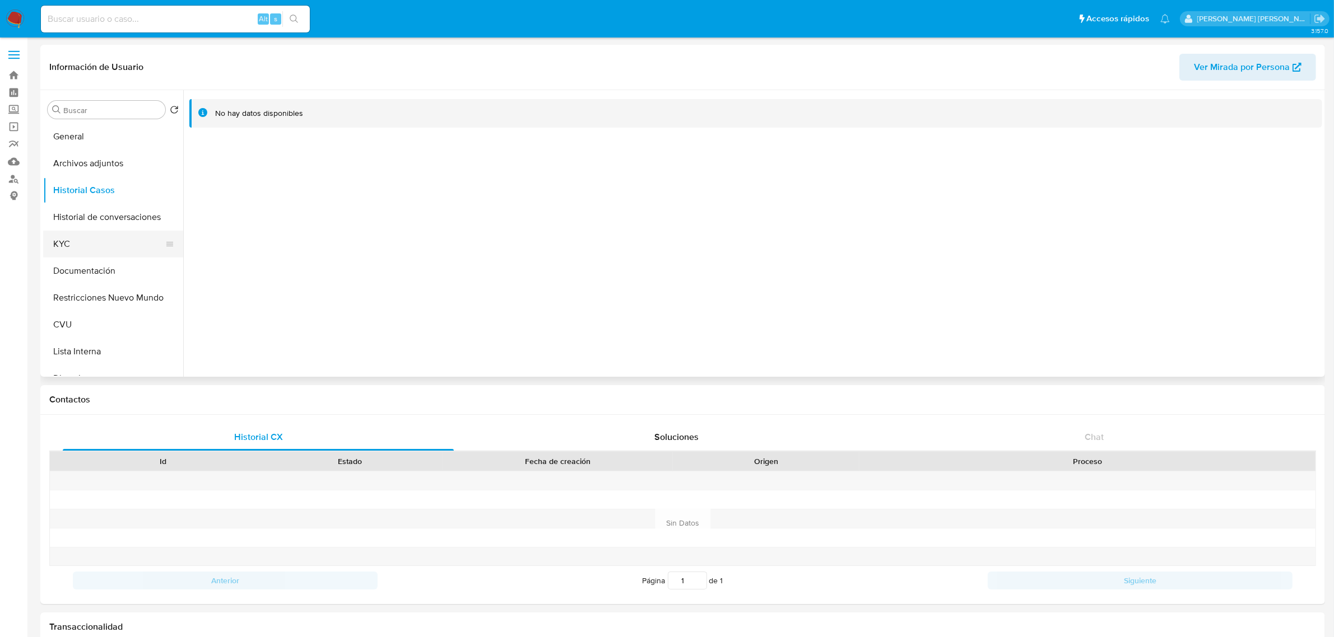
click at [80, 246] on button "KYC" at bounding box center [108, 244] width 131 height 27
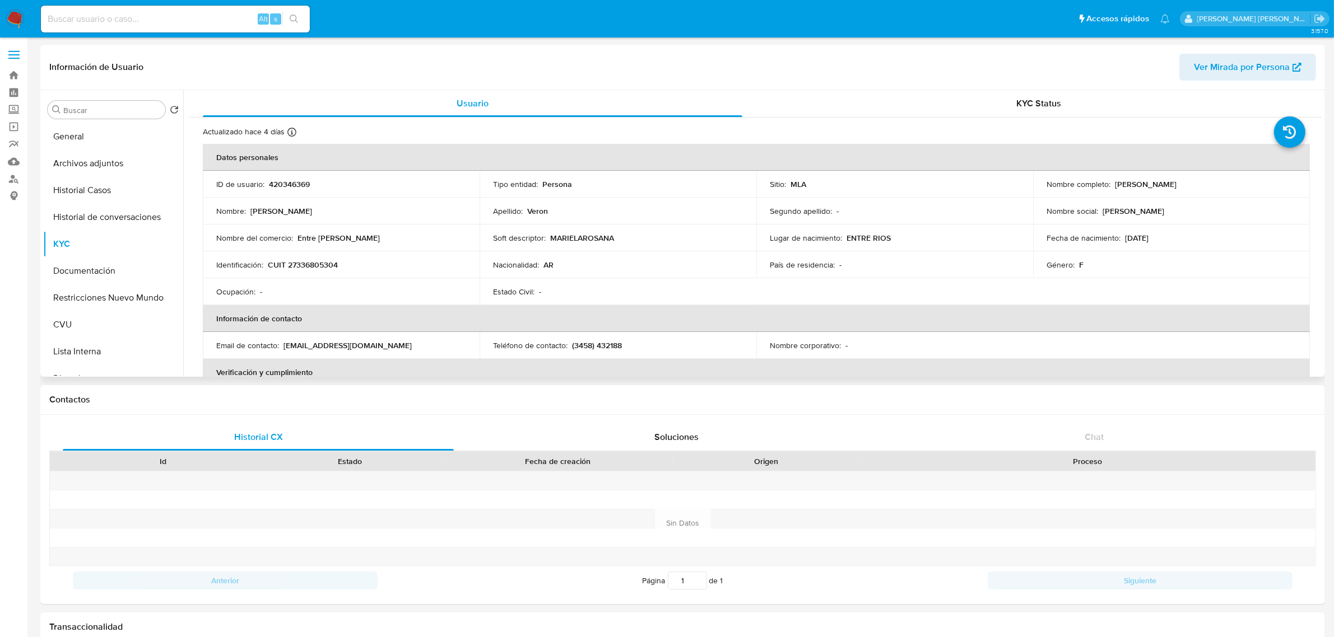
click at [320, 264] on p "CUIT 27336805304" at bounding box center [303, 265] width 70 height 10
copy p "27336805304"
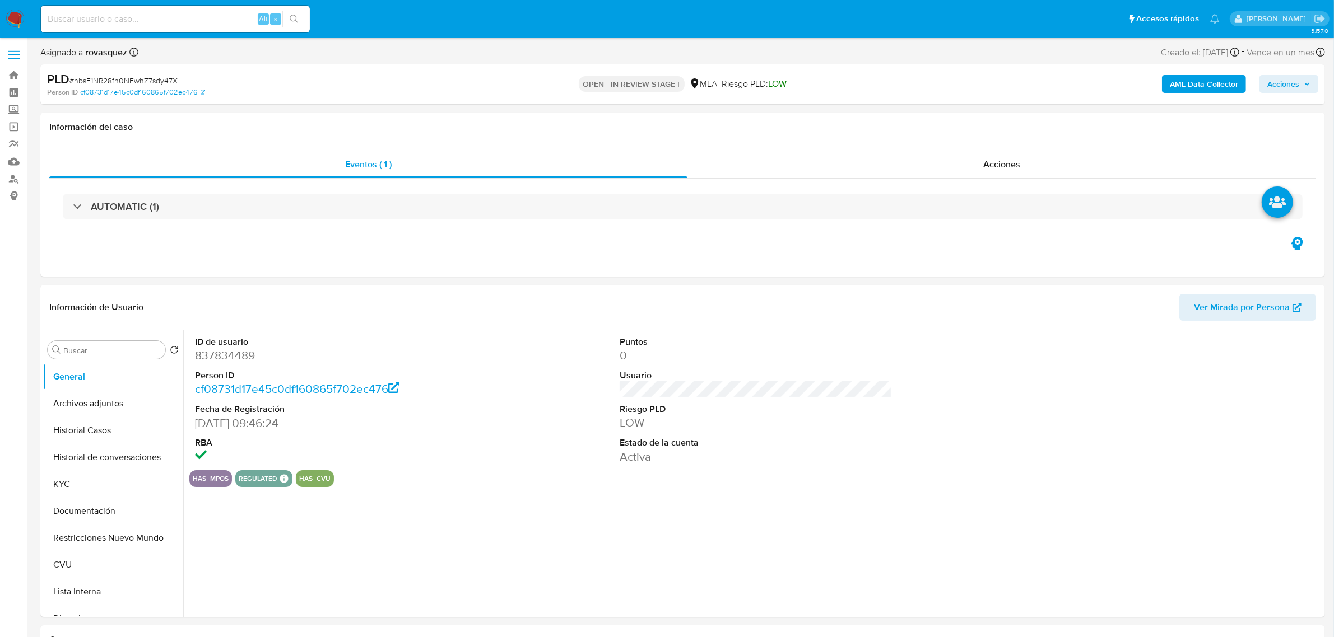
select select "10"
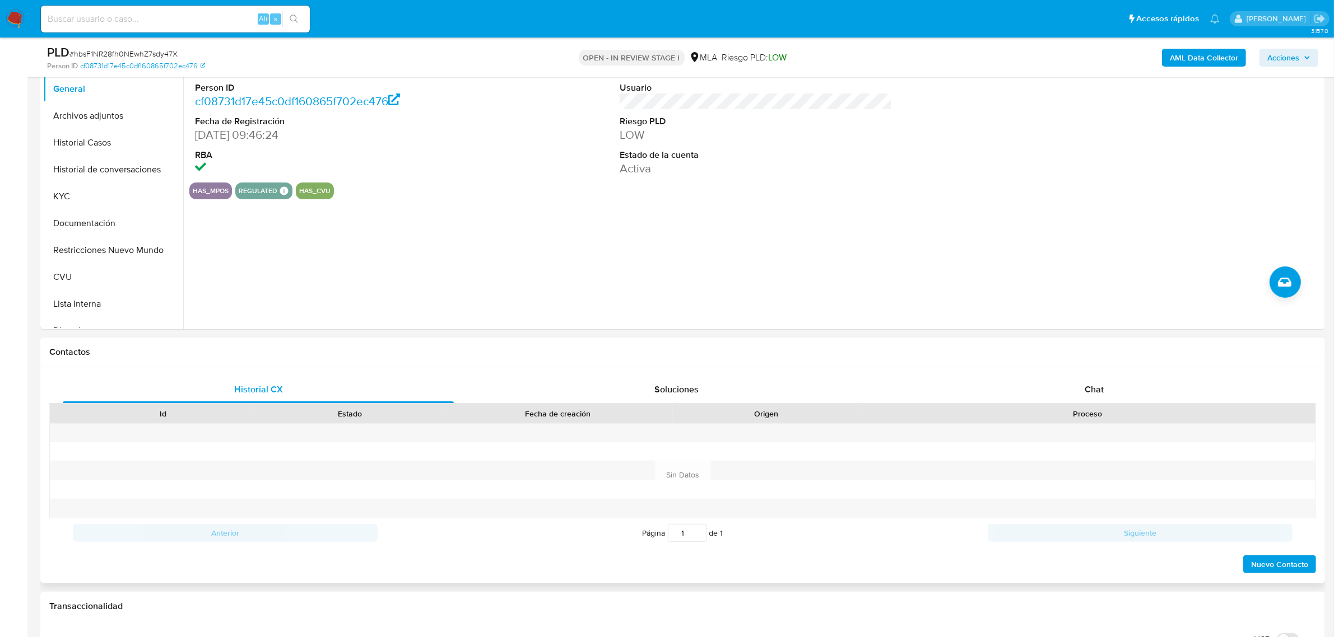
scroll to position [350, 0]
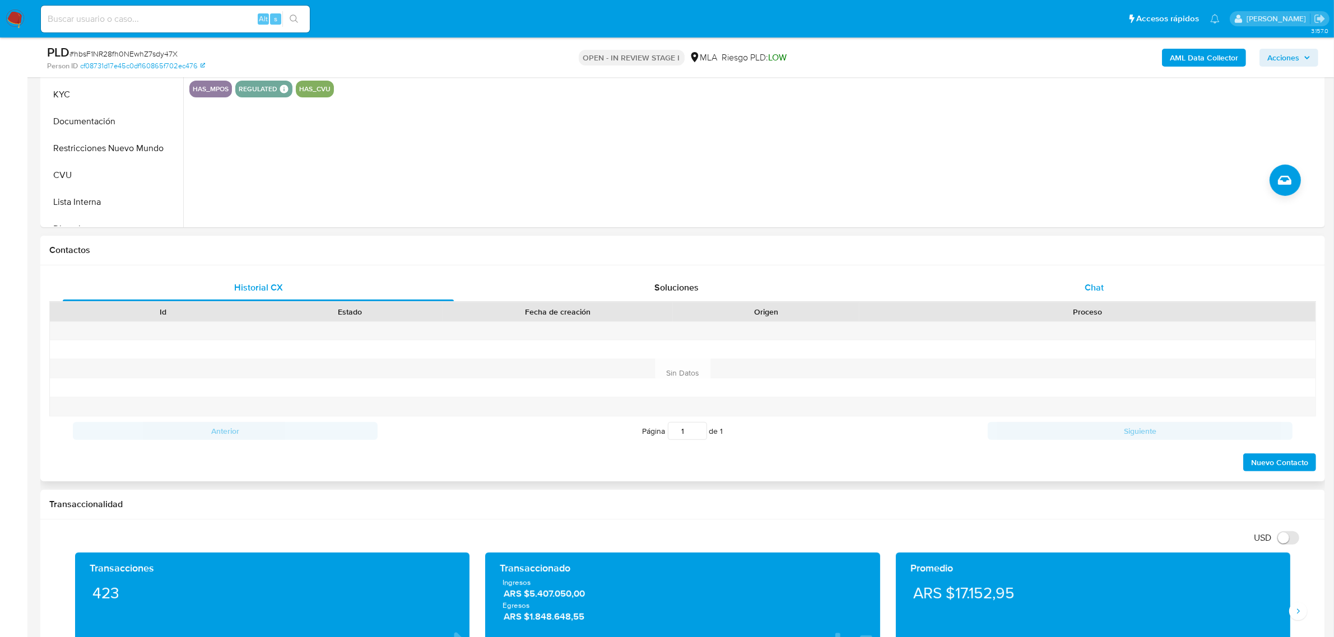
click at [1101, 294] on span "Chat" at bounding box center [1093, 287] width 19 height 13
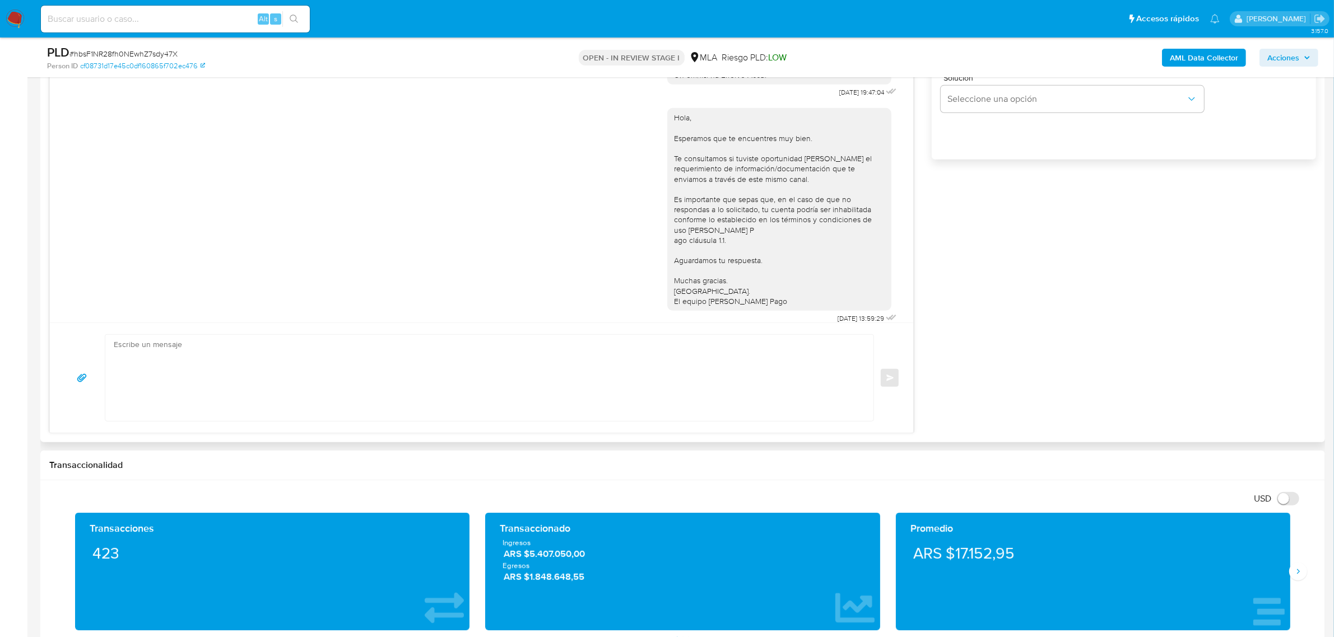
scroll to position [469, 0]
click at [1019, 286] on div "[DATE] 19:47:04 Hola, Esperamos que te encuentres muy bien. Te consultamos si t…" at bounding box center [682, 162] width 1266 height 543
